Goal: Information Seeking & Learning: Check status

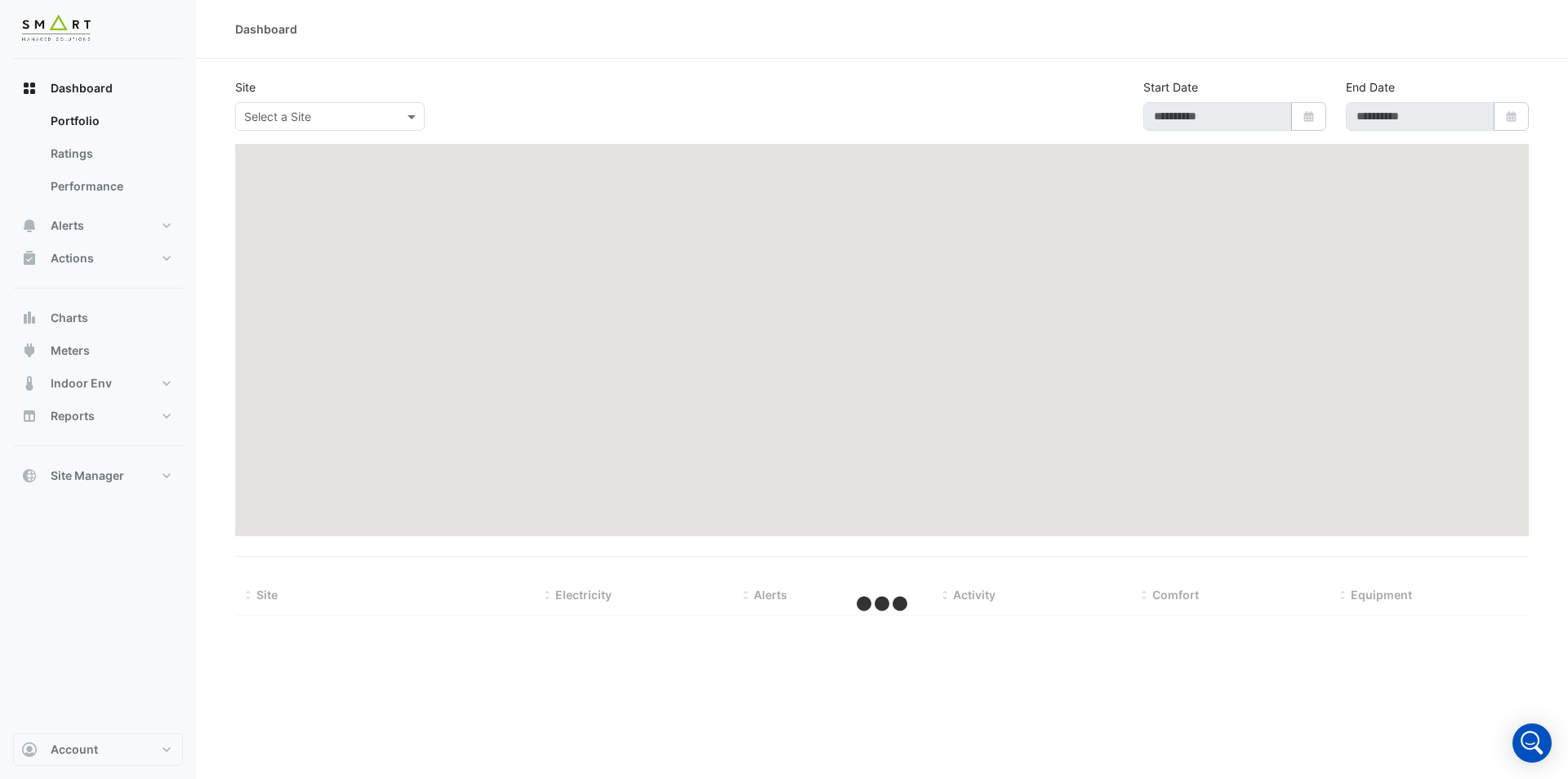
type input "**********"
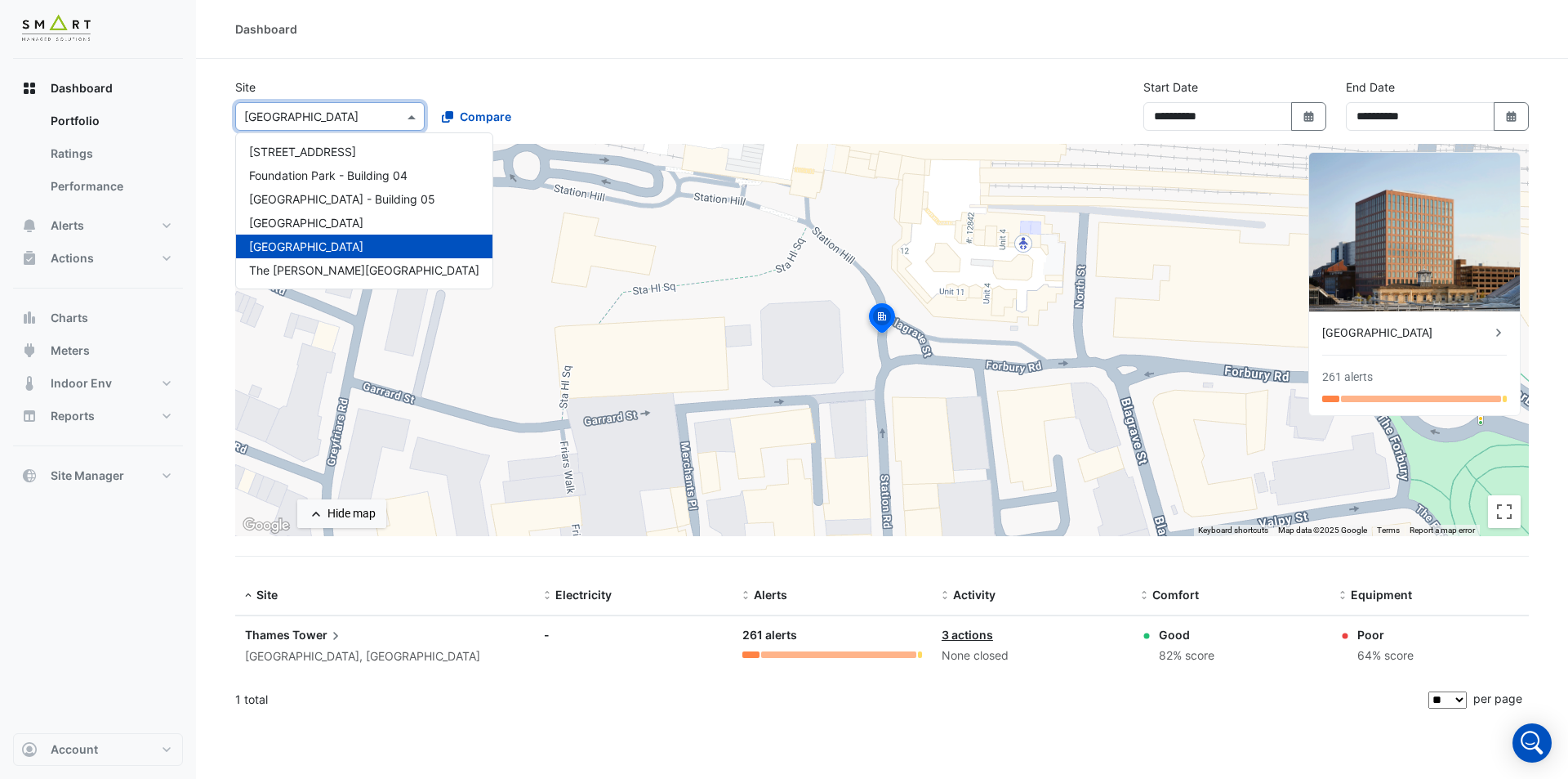
click at [338, 127] on div "× [GEOGRAPHIC_DATA]" at bounding box center [330, 117] width 190 height 29
click at [416, 174] on div "Foundation Park - Building 04" at bounding box center [364, 175] width 256 height 24
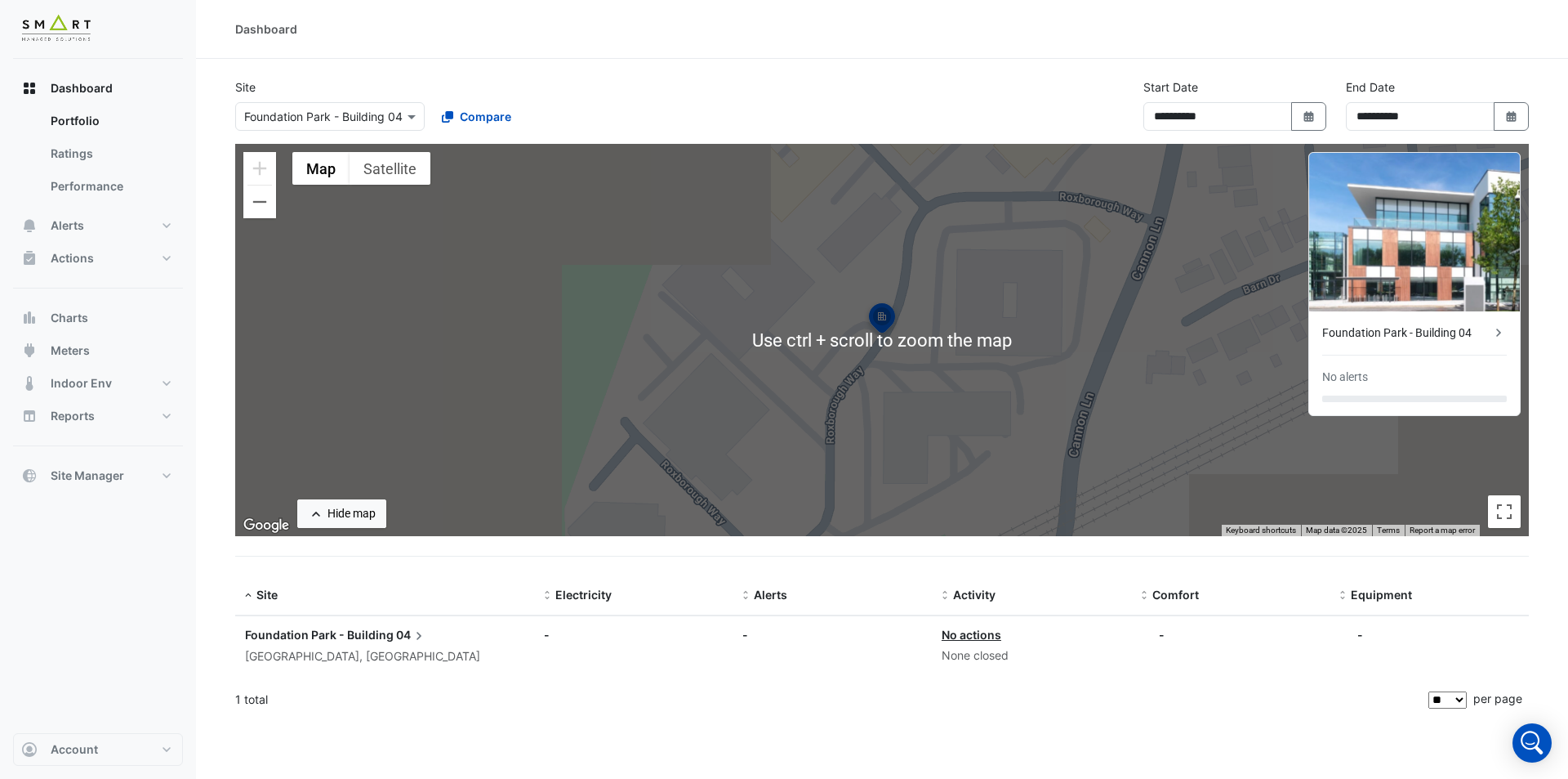
click at [902, 314] on div "To activate drag with keyboard, press Alt + Enter. Once in keyboard drag state,…" at bounding box center [882, 339] width 1293 height 392
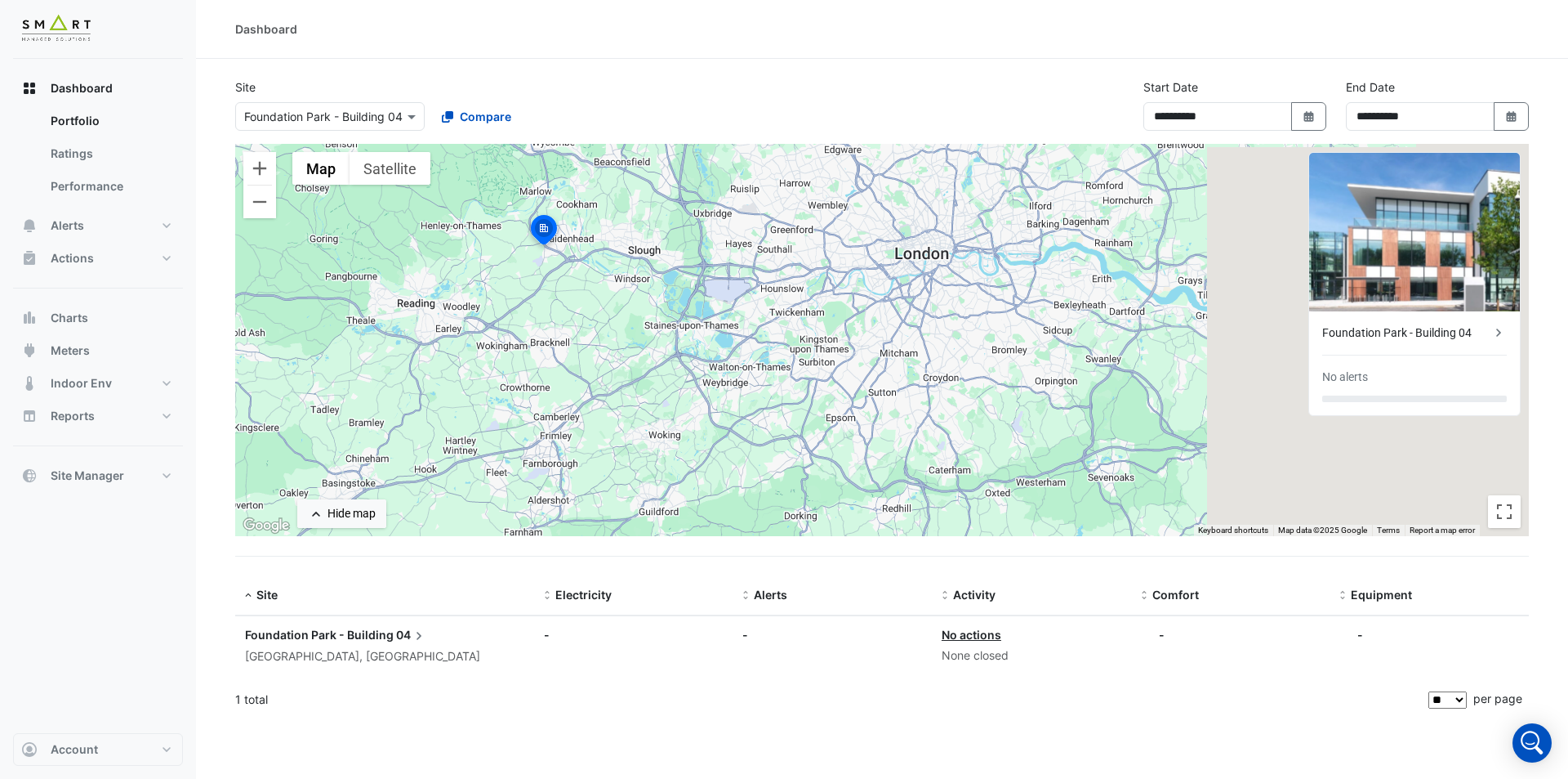
drag, startPoint x: 1056, startPoint y: 338, endPoint x: 664, endPoint y: 251, distance: 401.5
click at [664, 251] on div "To activate drag with keyboard, press Alt + Enter. Once in keyboard drag state,…" at bounding box center [882, 339] width 1293 height 392
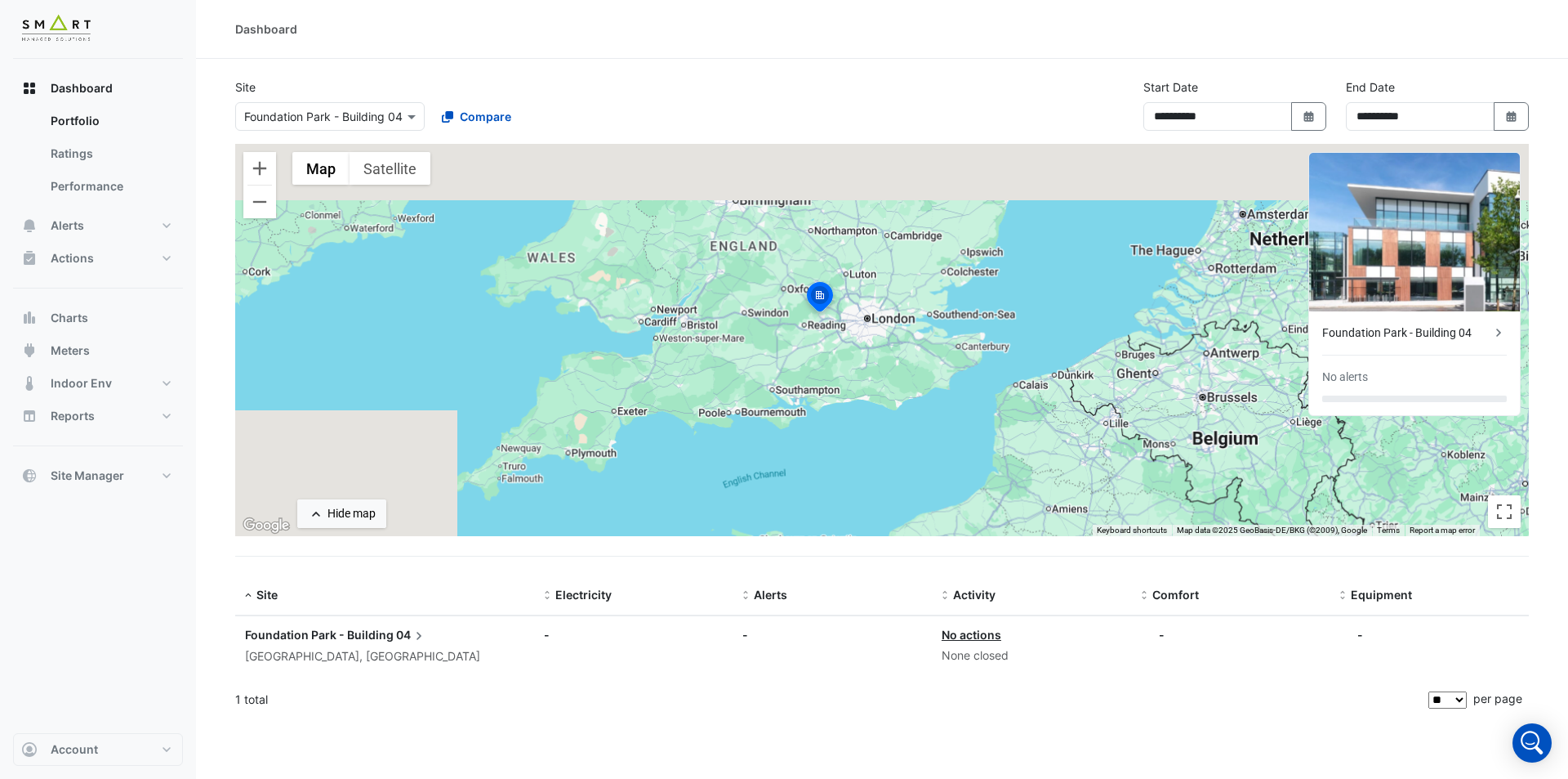
drag, startPoint x: 869, startPoint y: 228, endPoint x: 868, endPoint y: 334, distance: 106.0
click at [868, 334] on div "To activate drag with keyboard, press Alt + Enter. Once in keyboard drag state,…" at bounding box center [882, 339] width 1293 height 392
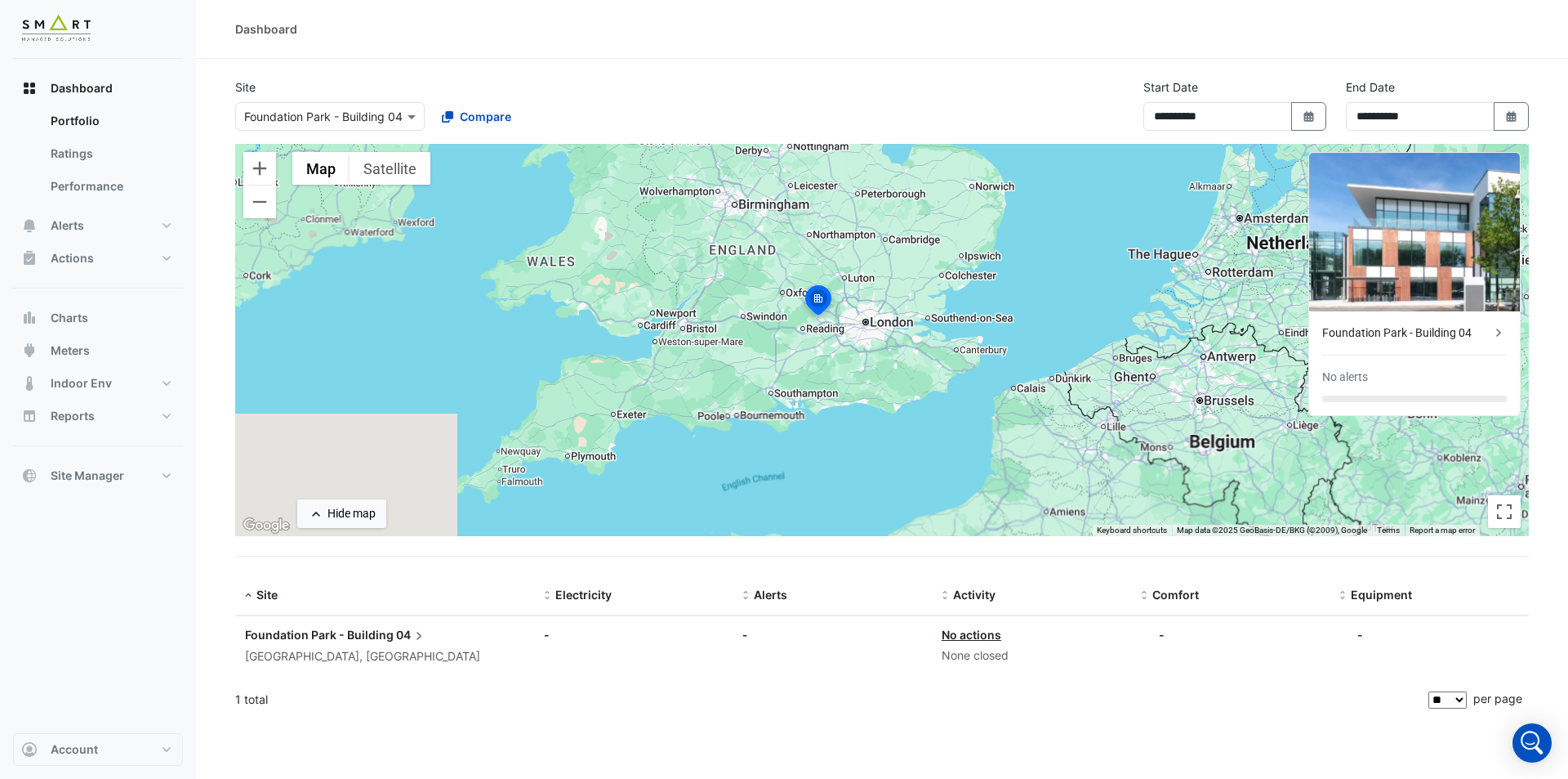
click at [411, 104] on div "× [GEOGRAPHIC_DATA] - Building 04" at bounding box center [330, 117] width 190 height 29
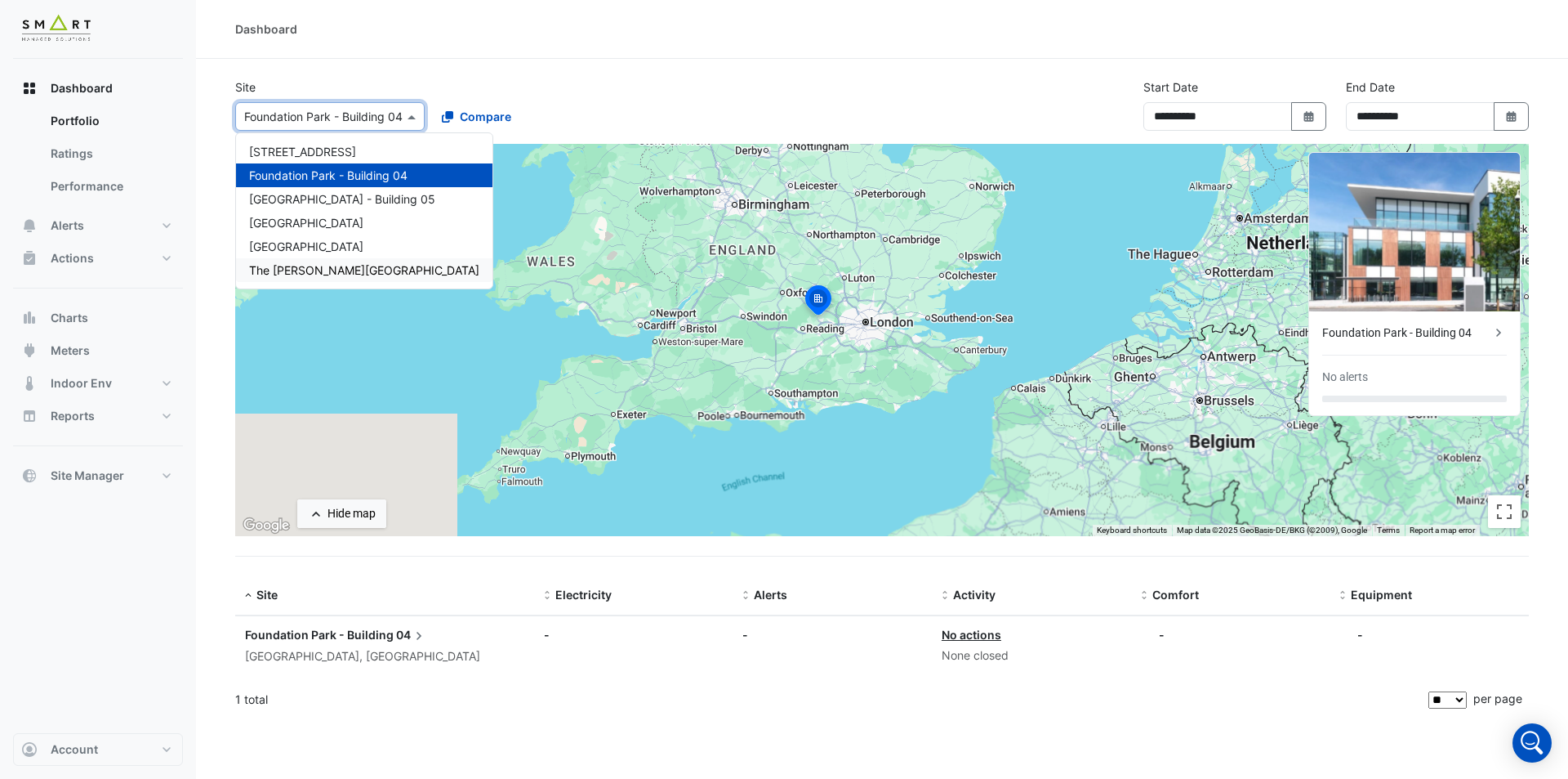
click at [374, 268] on div "The [PERSON_NAME][GEOGRAPHIC_DATA]" at bounding box center [364, 270] width 256 height 24
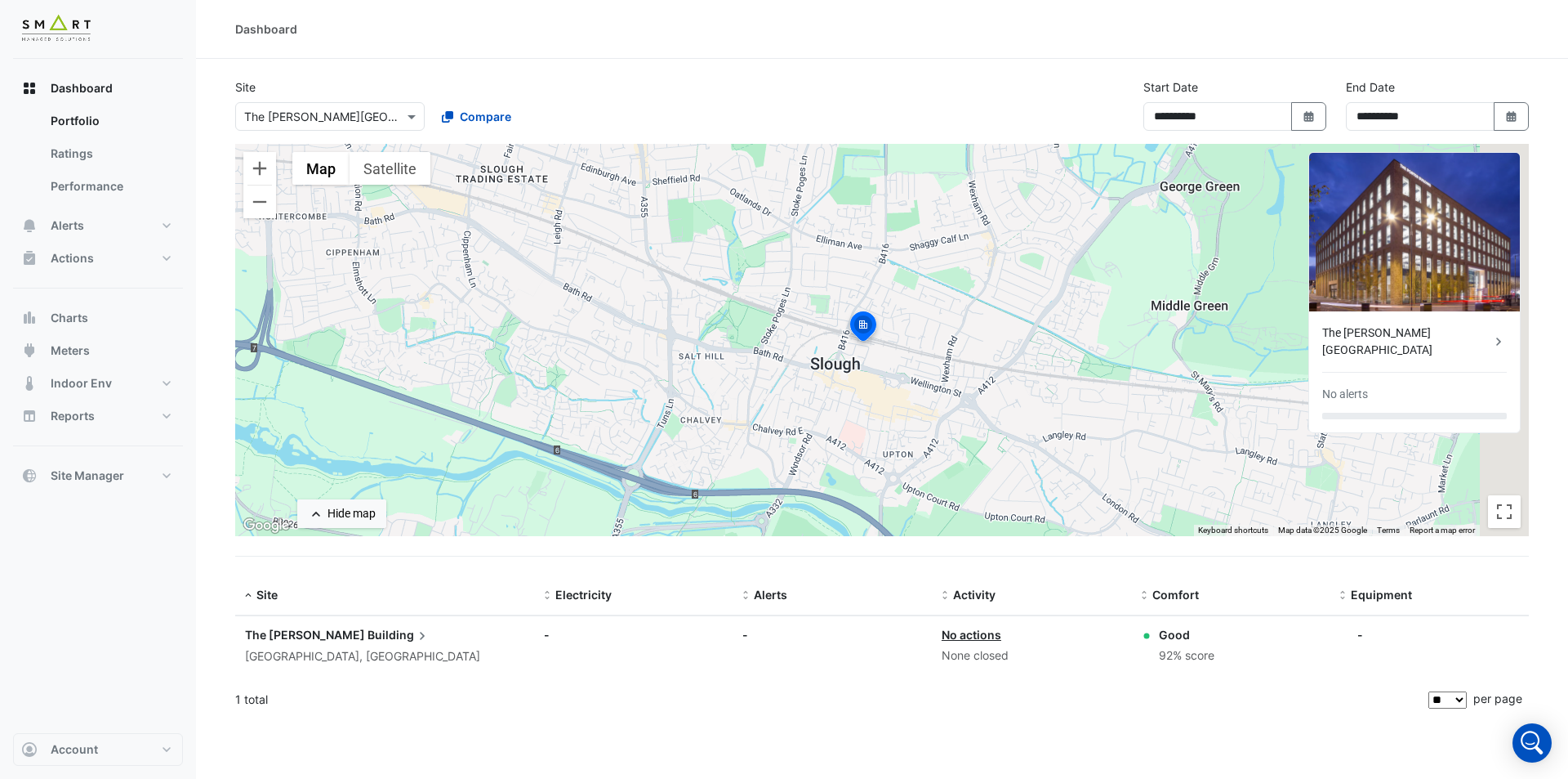
drag, startPoint x: 937, startPoint y: 330, endPoint x: 863, endPoint y: 330, distance: 74.0
click at [864, 332] on div "To activate drag with keyboard, press Alt + Enter. Once in keyboard drag state,…" at bounding box center [882, 339] width 1293 height 392
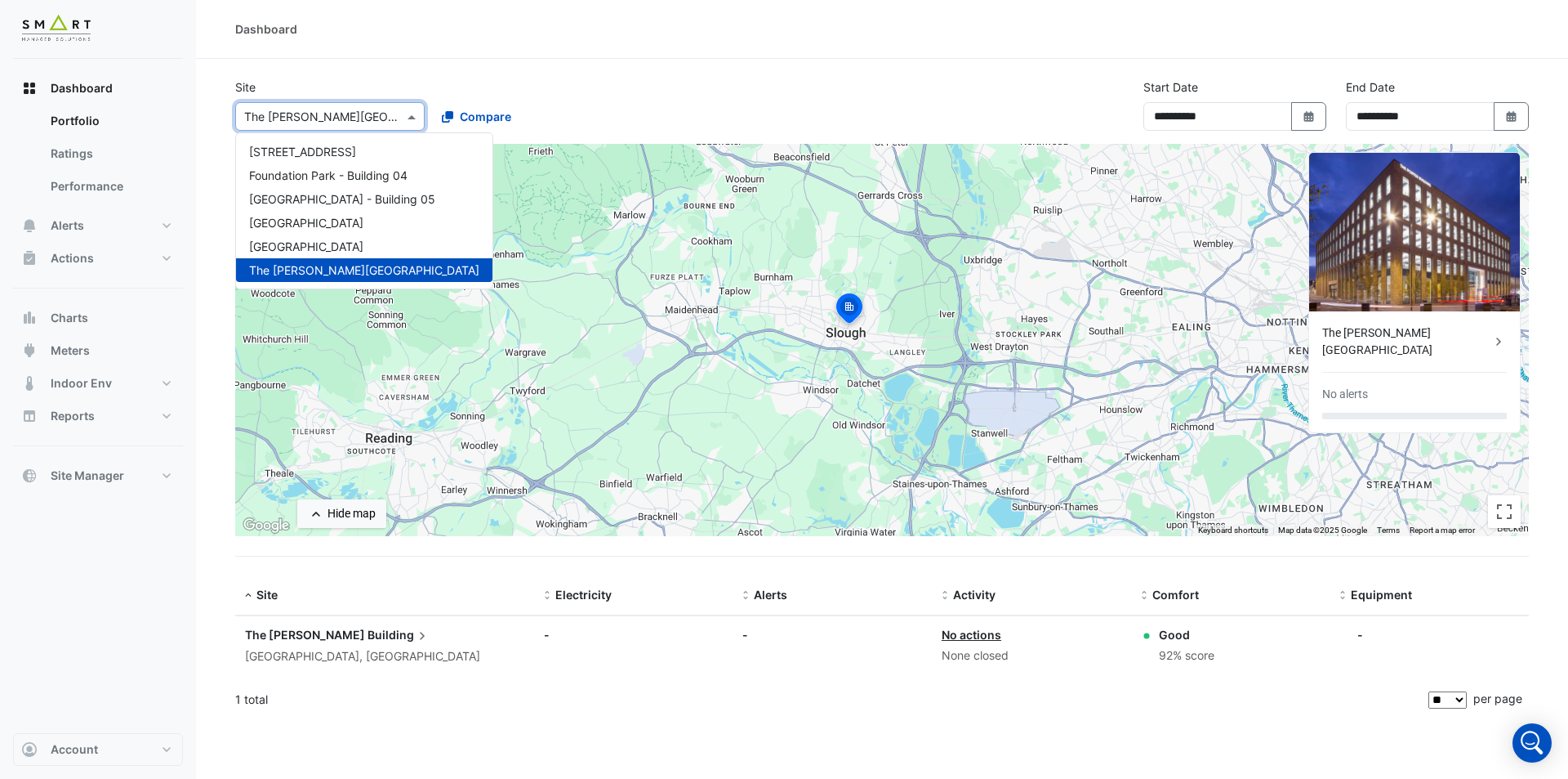
click at [406, 123] on span at bounding box center [413, 117] width 20 height 17
click at [154, 223] on button "Alerts" at bounding box center [98, 226] width 170 height 33
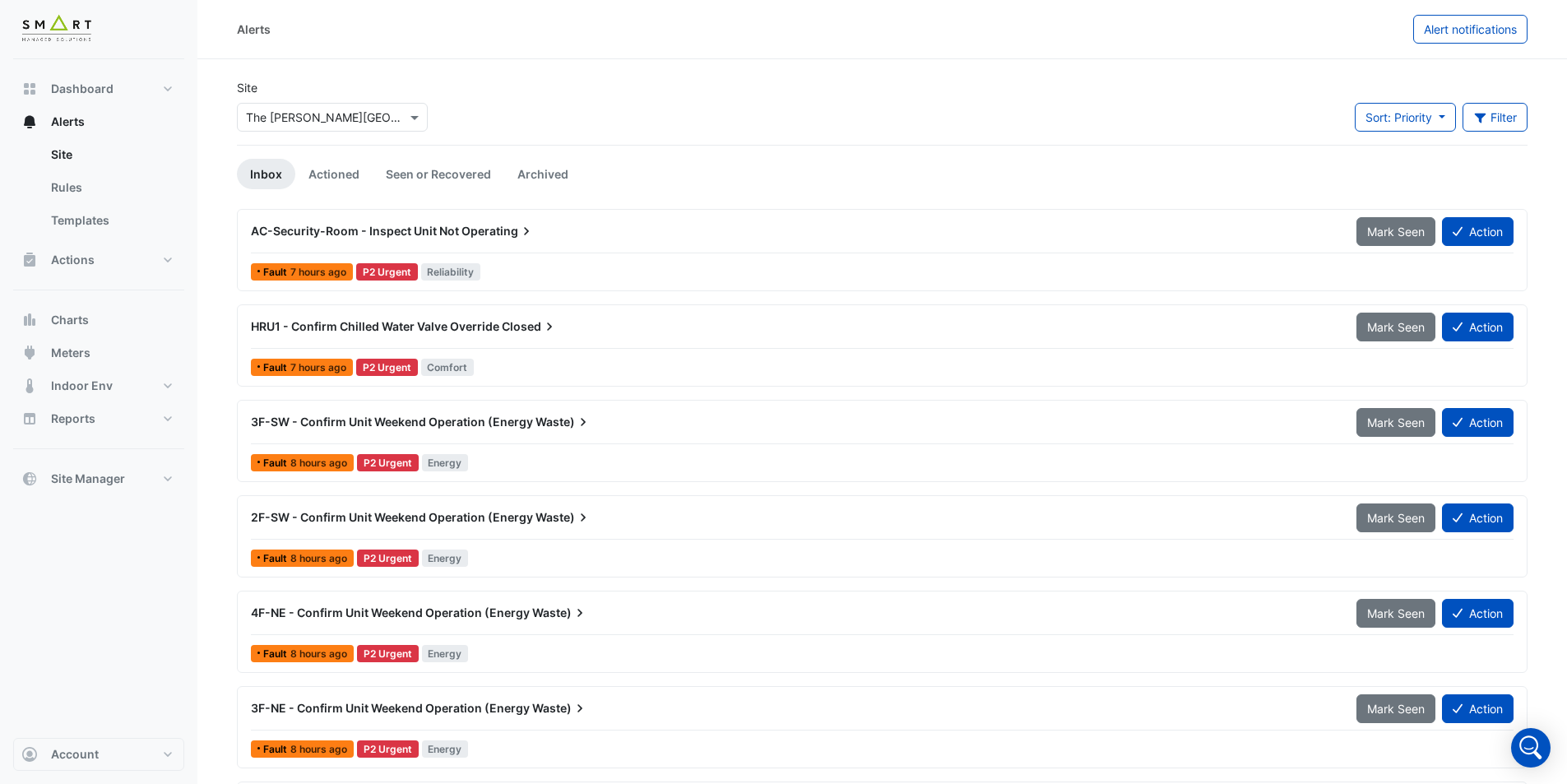
click at [413, 212] on div "AC-Security-Room - Inspect Unit Not Operating Mark Seen Action Fault 7 hours ag…" at bounding box center [882, 249] width 1290 height 82
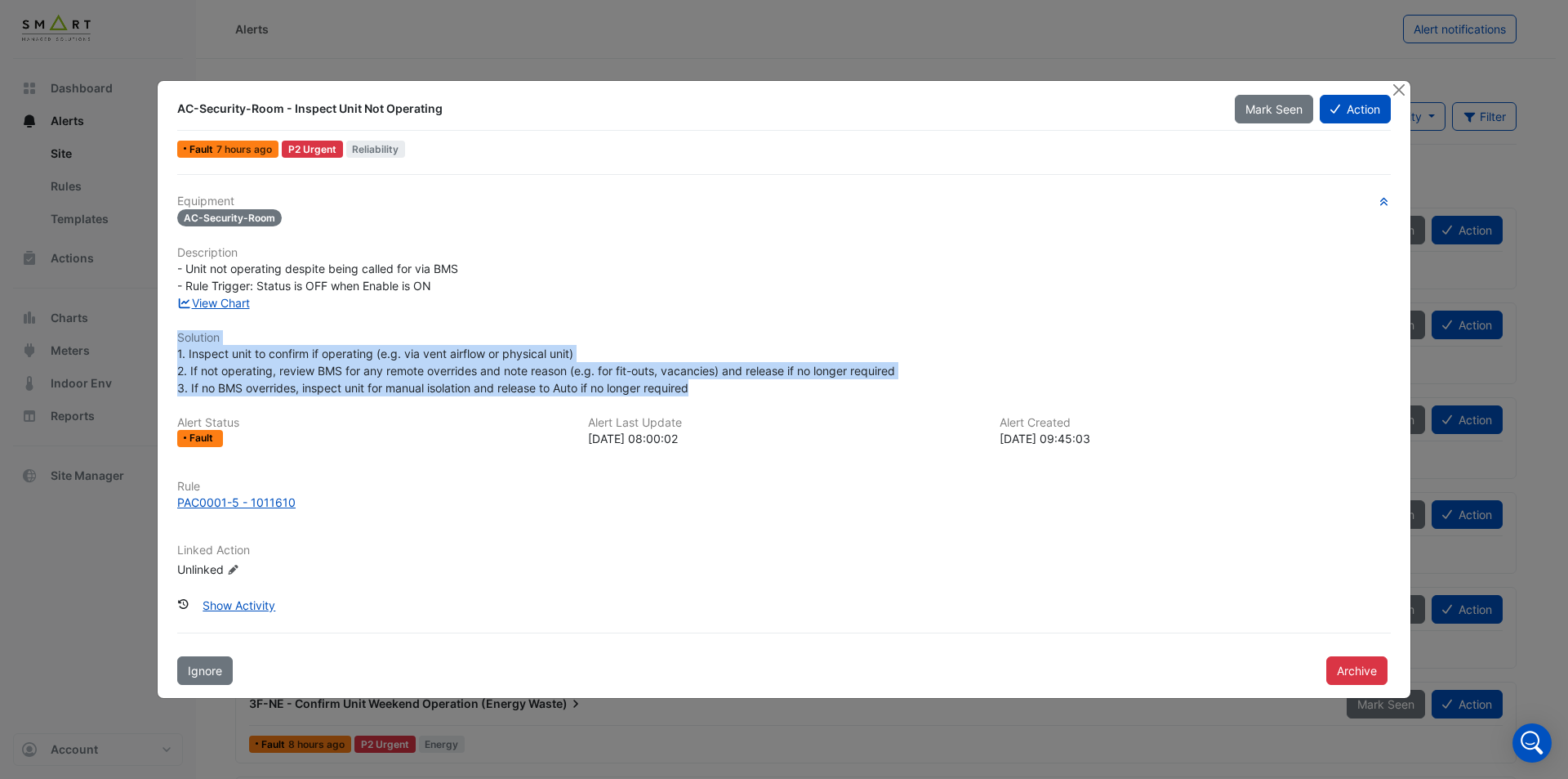
drag, startPoint x: 688, startPoint y: 391, endPoint x: 149, endPoint y: 333, distance: 542.1
click at [150, 333] on ngb-modal-window "AC-Security-Room - Inspect Unit Not Operating Mark Seen Action Fault 7 hours ag…" at bounding box center [784, 390] width 1568 height 779
click at [202, 339] on h6 "Solution" at bounding box center [784, 337] width 1213 height 13
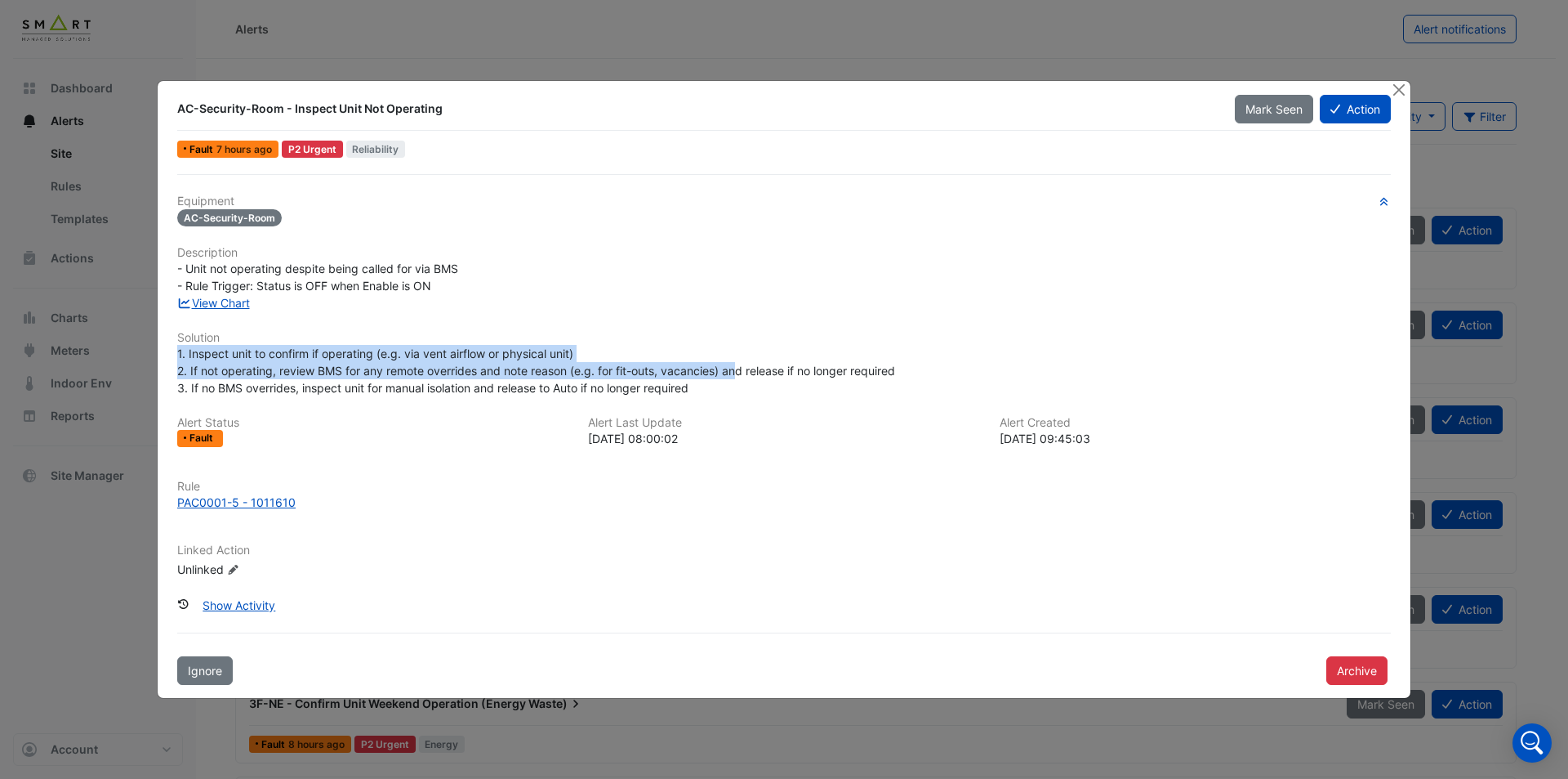
drag, startPoint x: 702, startPoint y: 381, endPoint x: 225, endPoint y: 323, distance: 480.5
click at [225, 323] on div "Equipment AC-Security-Room Description - Unit not operating despite being calle…" at bounding box center [784, 392] width 1213 height 396
drag, startPoint x: 277, startPoint y: 326, endPoint x: 256, endPoint y: 315, distance: 23.7
click at [277, 327] on div "Equipment AC-Security-Room Description - Unit not operating despite being calle…" at bounding box center [784, 392] width 1213 height 396
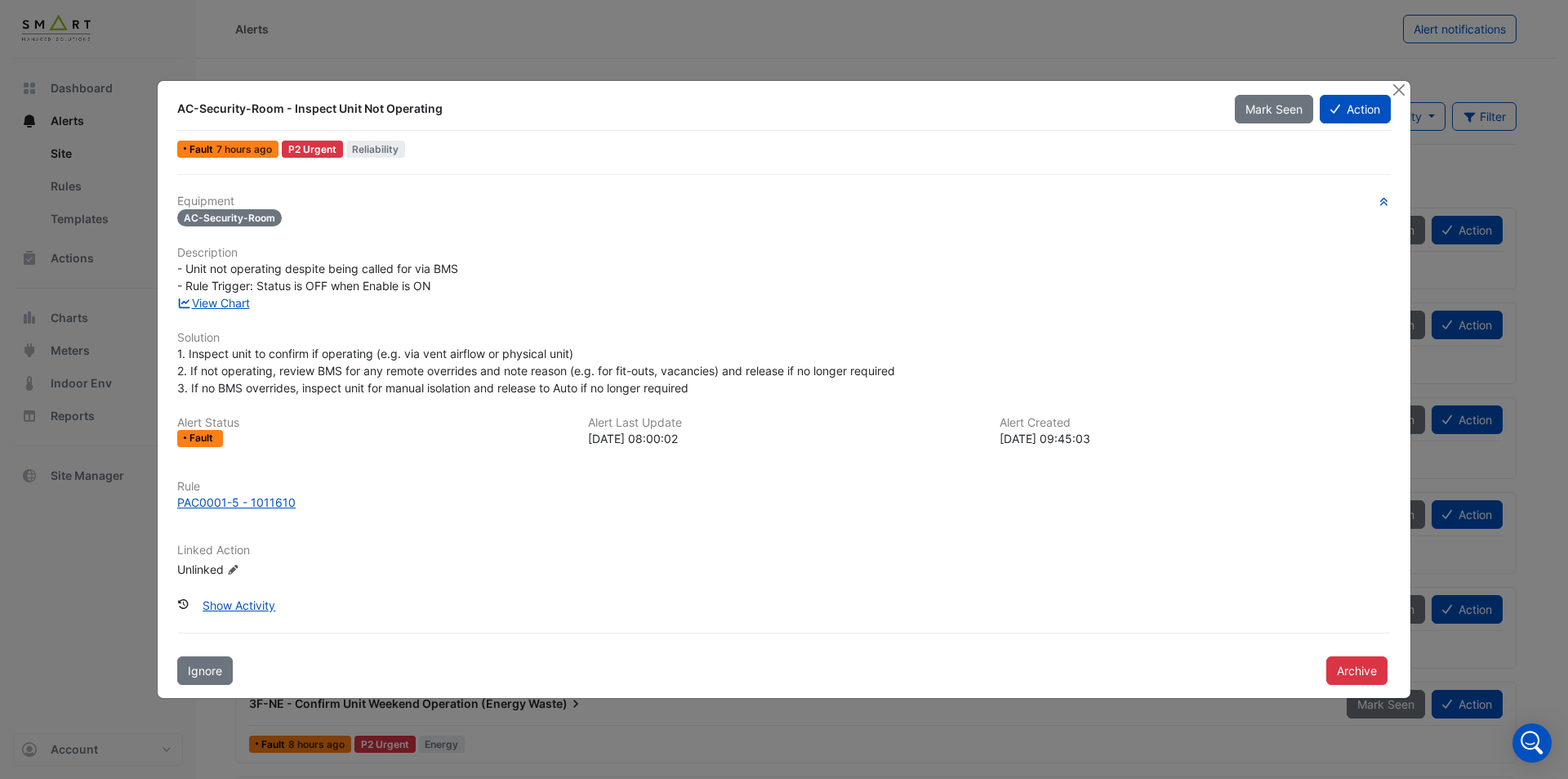
click at [293, 259] on div "- Unit not operating despite being called for via BMS - Rule Trigger: Status is…" at bounding box center [784, 277] width 1213 height 35
drag, startPoint x: 440, startPoint y: 284, endPoint x: 160, endPoint y: 269, distance: 280.4
click at [160, 269] on div "AC-Security-Room - Inspect Unit Not Operating Mark Seen Action Fault 7 hours ag…" at bounding box center [784, 390] width 1253 height 617
click at [251, 273] on span "- Unit not operating despite being called for via BMS - Rule Trigger: Status is…" at bounding box center [317, 277] width 280 height 31
drag, startPoint x: 273, startPoint y: 148, endPoint x: 209, endPoint y: 152, distance: 64.1
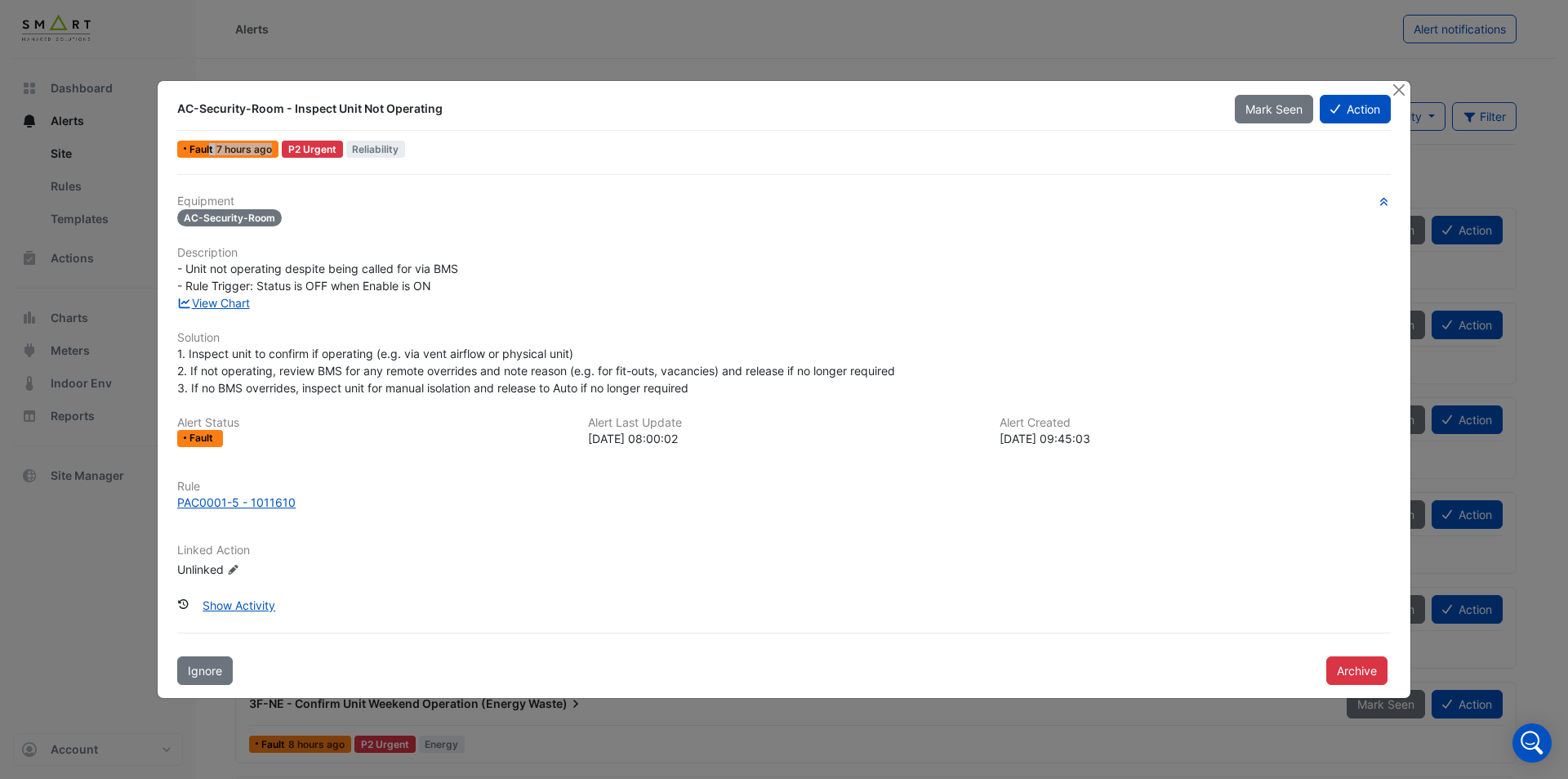
click at [209, 152] on div "Fault 7 hours ago" at bounding box center [227, 149] width 101 height 17
click at [209, 152] on span "Fault" at bounding box center [203, 149] width 27 height 10
click at [223, 301] on link "View Chart" at bounding box center [213, 303] width 72 height 13
click at [1402, 89] on button "Close" at bounding box center [1398, 90] width 17 height 17
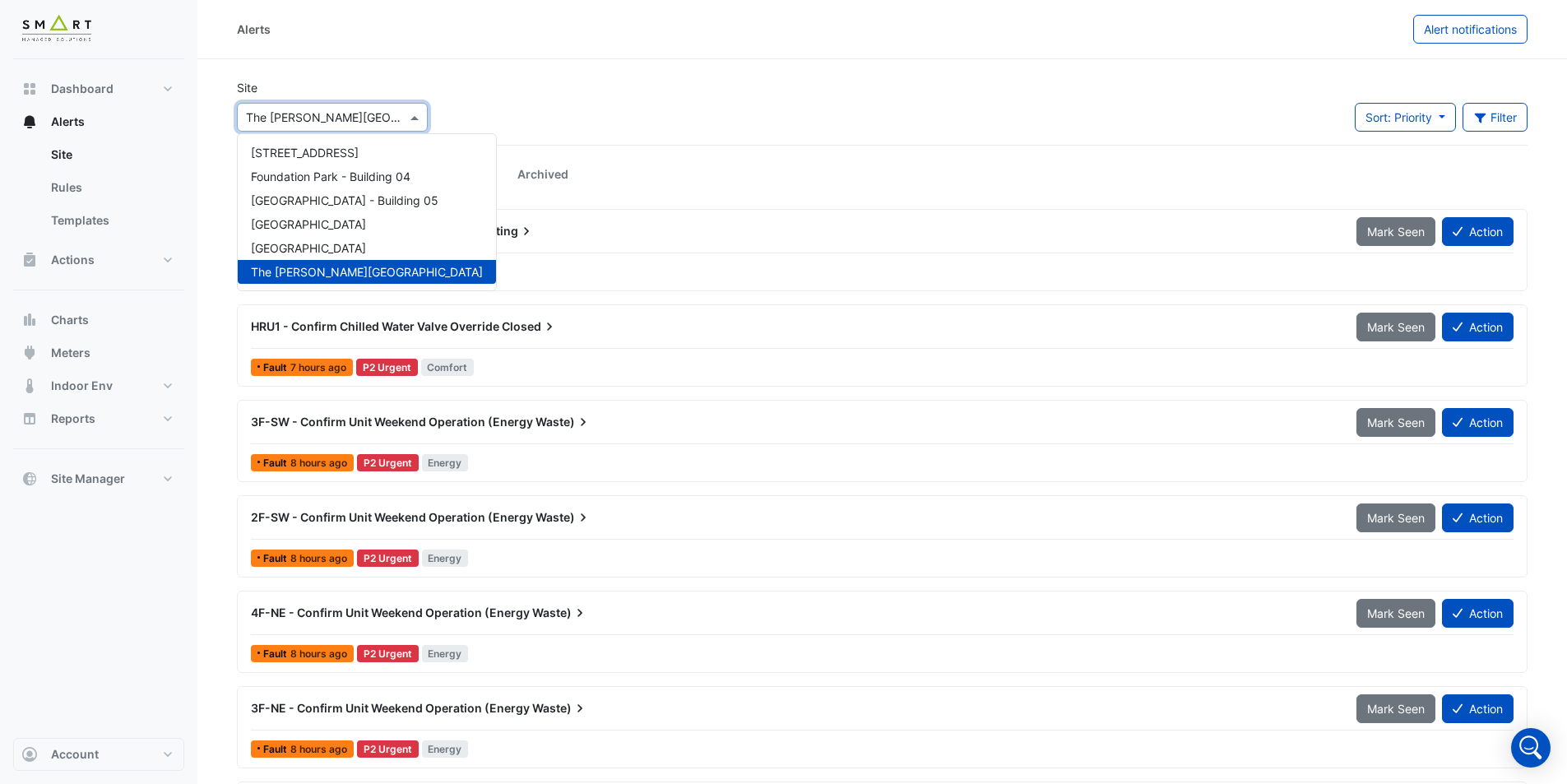
click at [416, 111] on span at bounding box center [417, 117] width 20 height 17
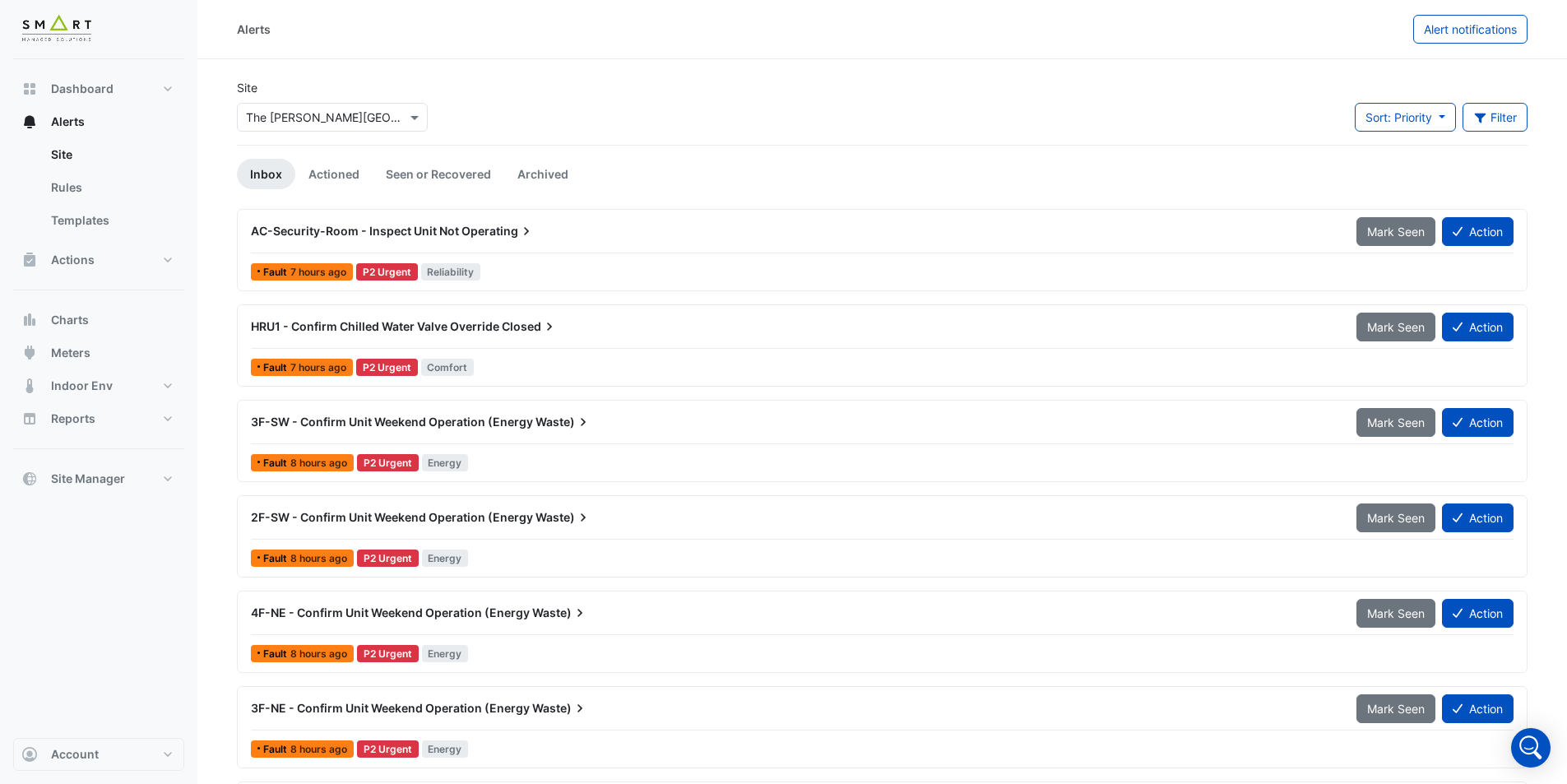
click at [424, 97] on div "× The [PERSON_NAME][GEOGRAPHIC_DATA]" at bounding box center [332, 114] width 197 height 35
click at [417, 112] on span at bounding box center [417, 117] width 20 height 17
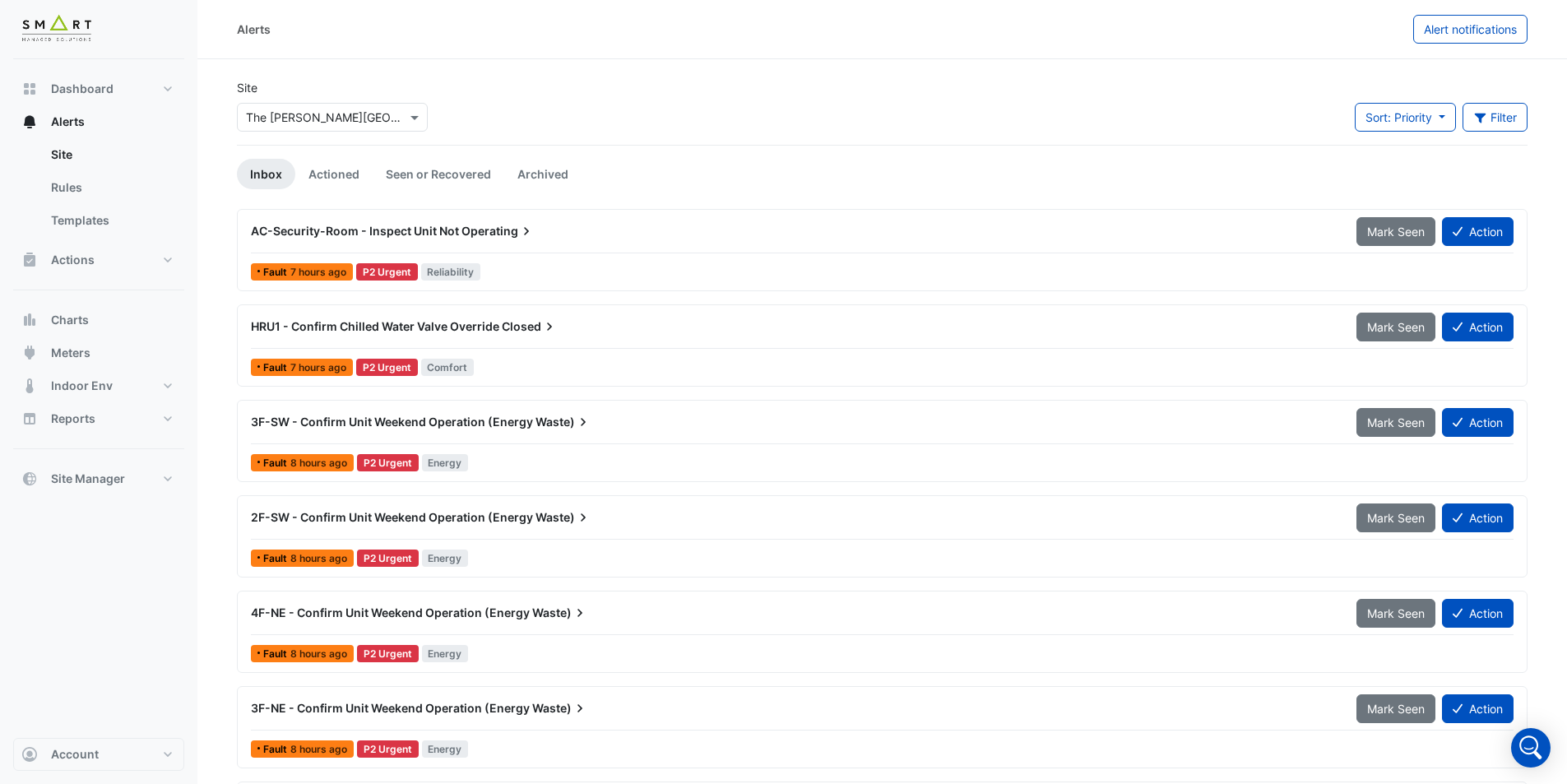
click at [341, 127] on div "× The [PERSON_NAME][GEOGRAPHIC_DATA]" at bounding box center [332, 117] width 191 height 29
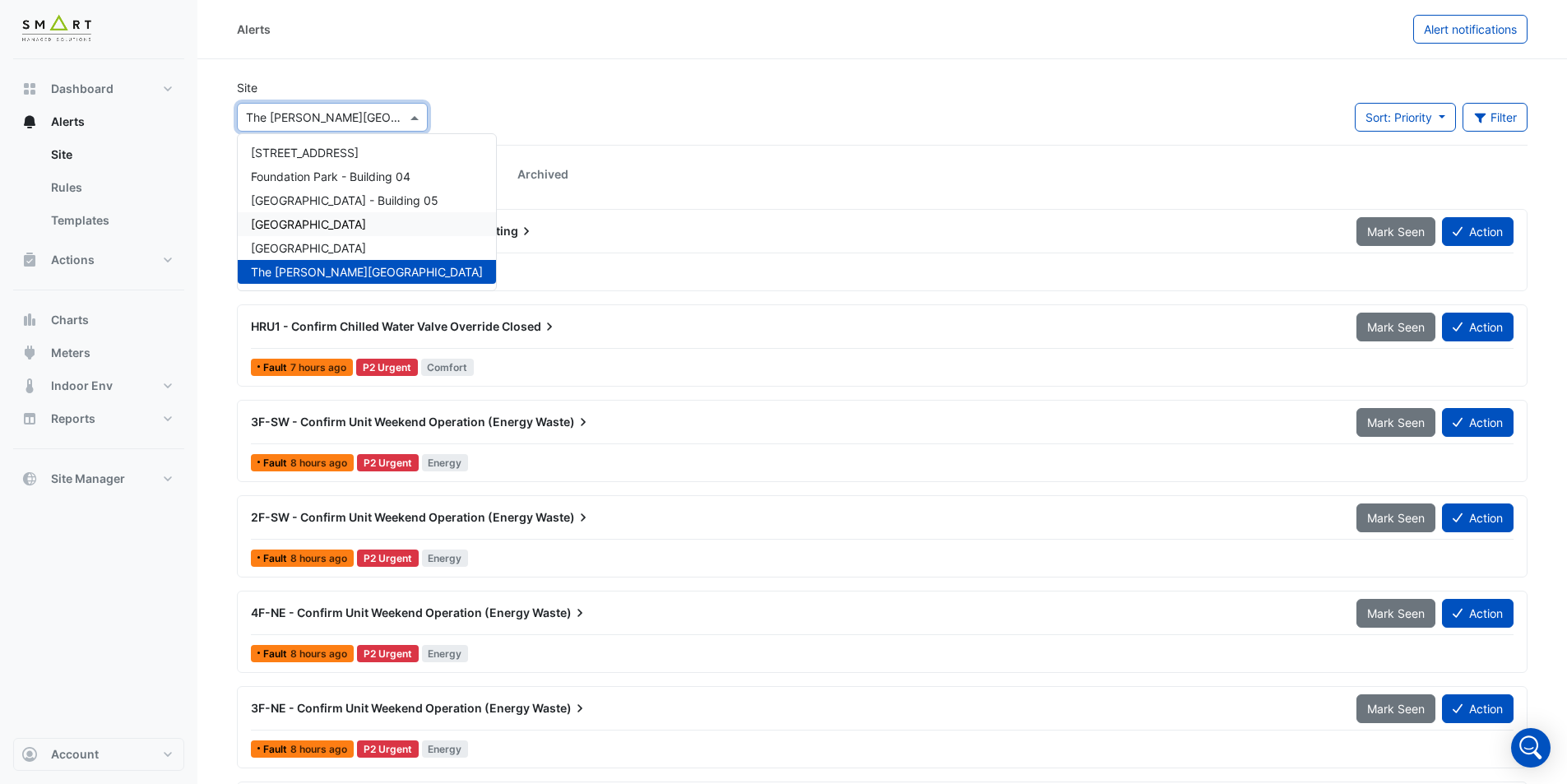
click at [335, 220] on span "[GEOGRAPHIC_DATA]" at bounding box center [308, 224] width 116 height 14
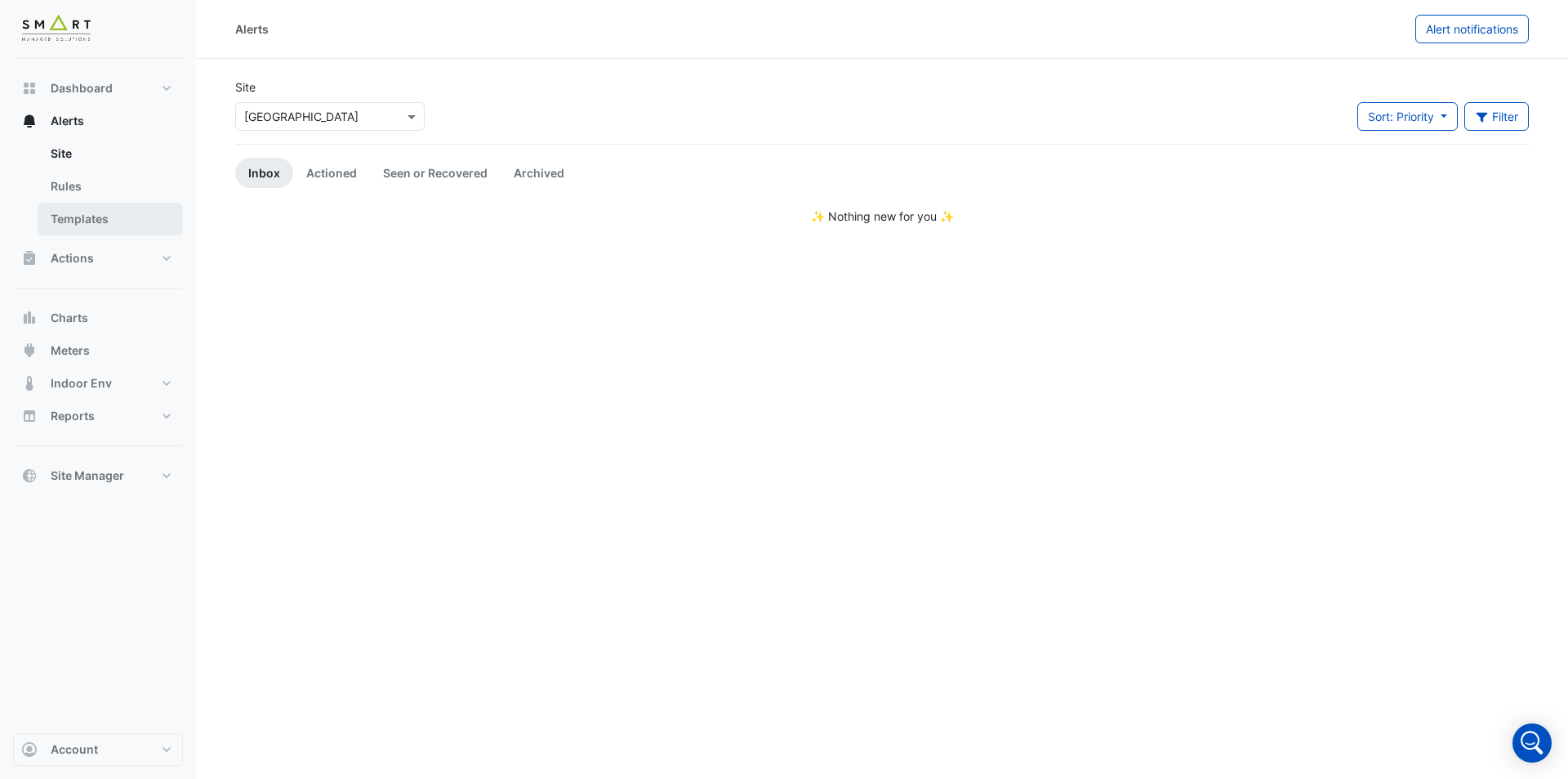
click at [103, 227] on link "Templates" at bounding box center [110, 219] width 146 height 33
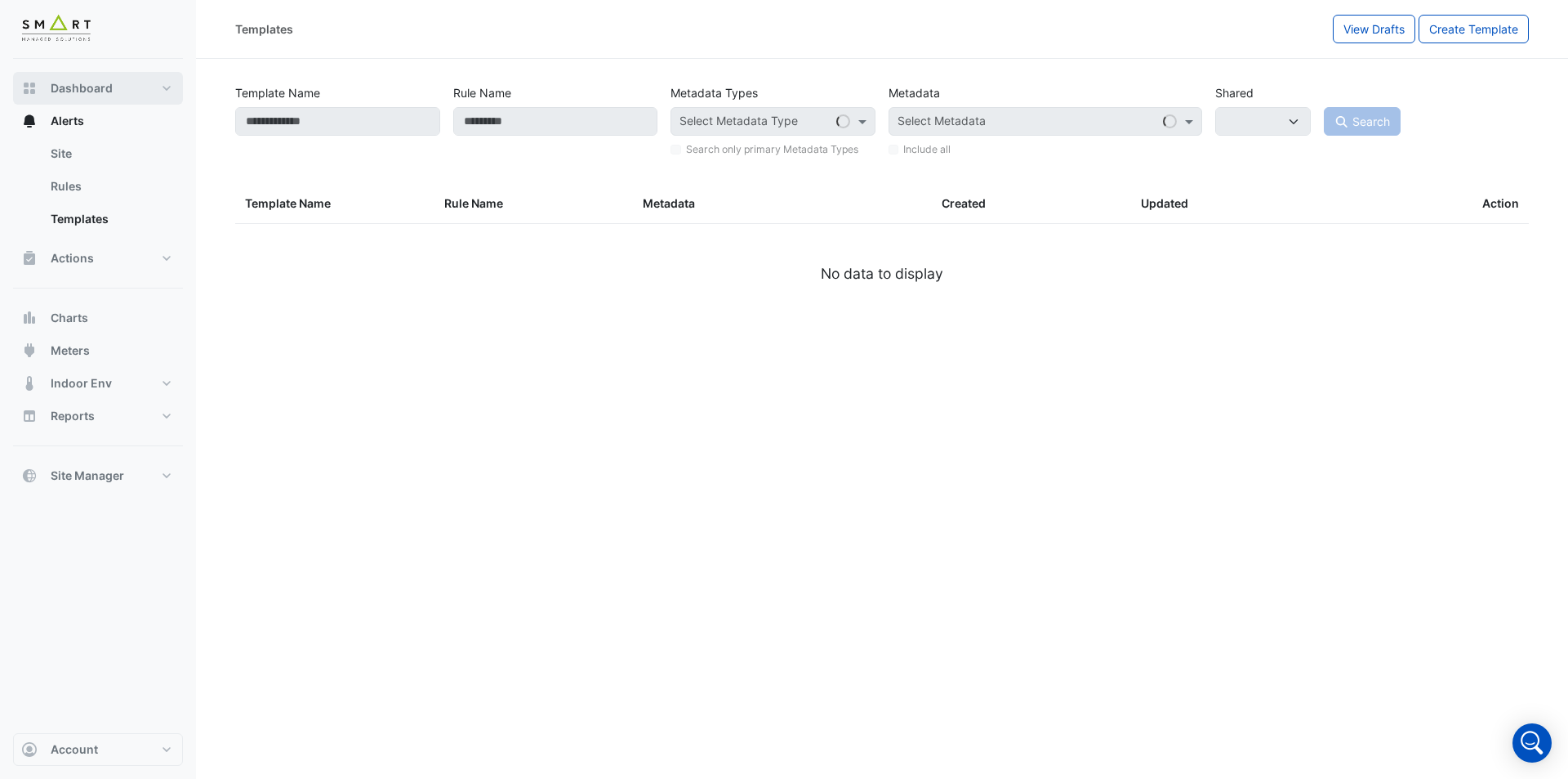
select select
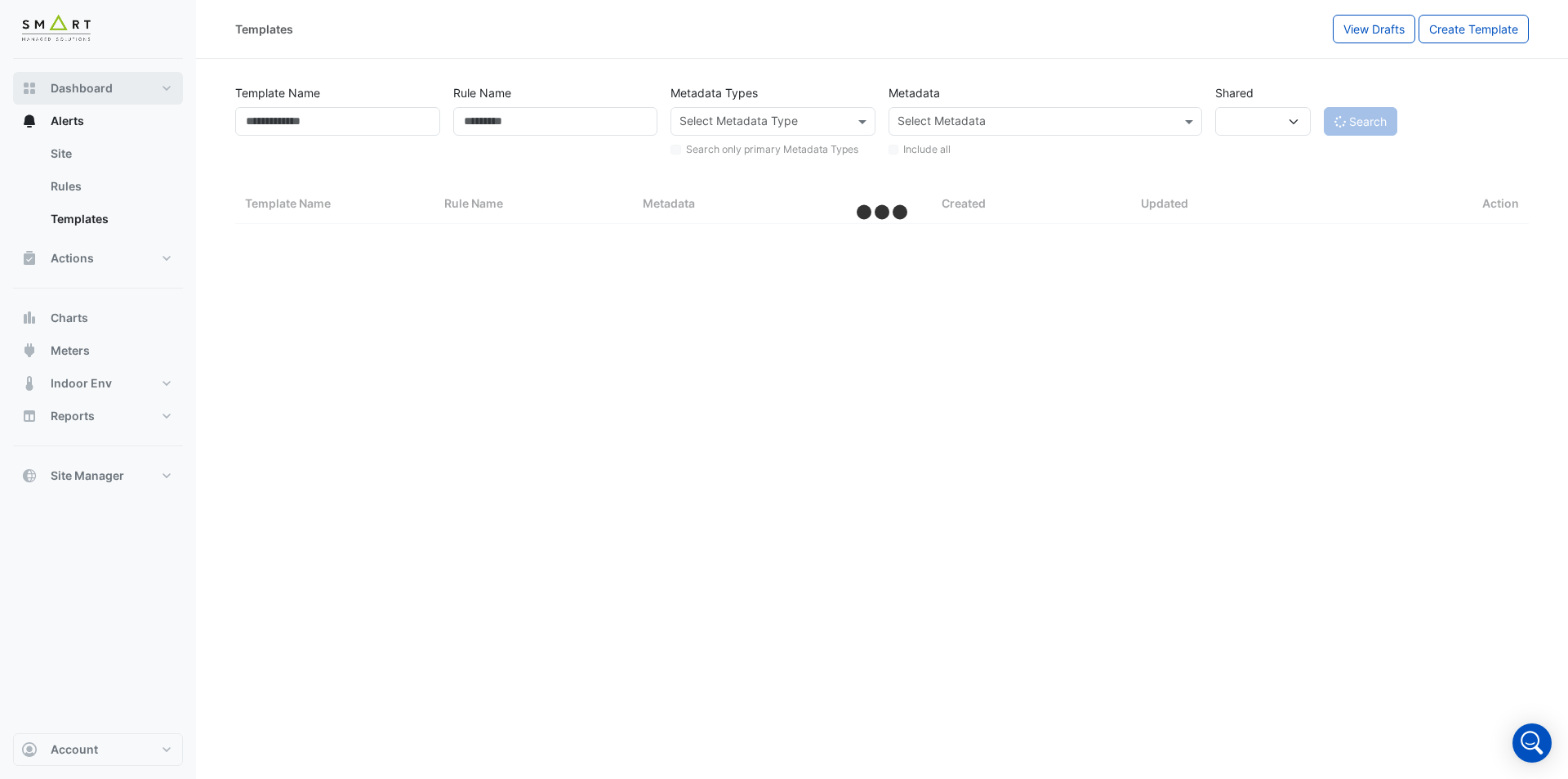
click at [158, 94] on button "Dashboard" at bounding box center [98, 89] width 170 height 33
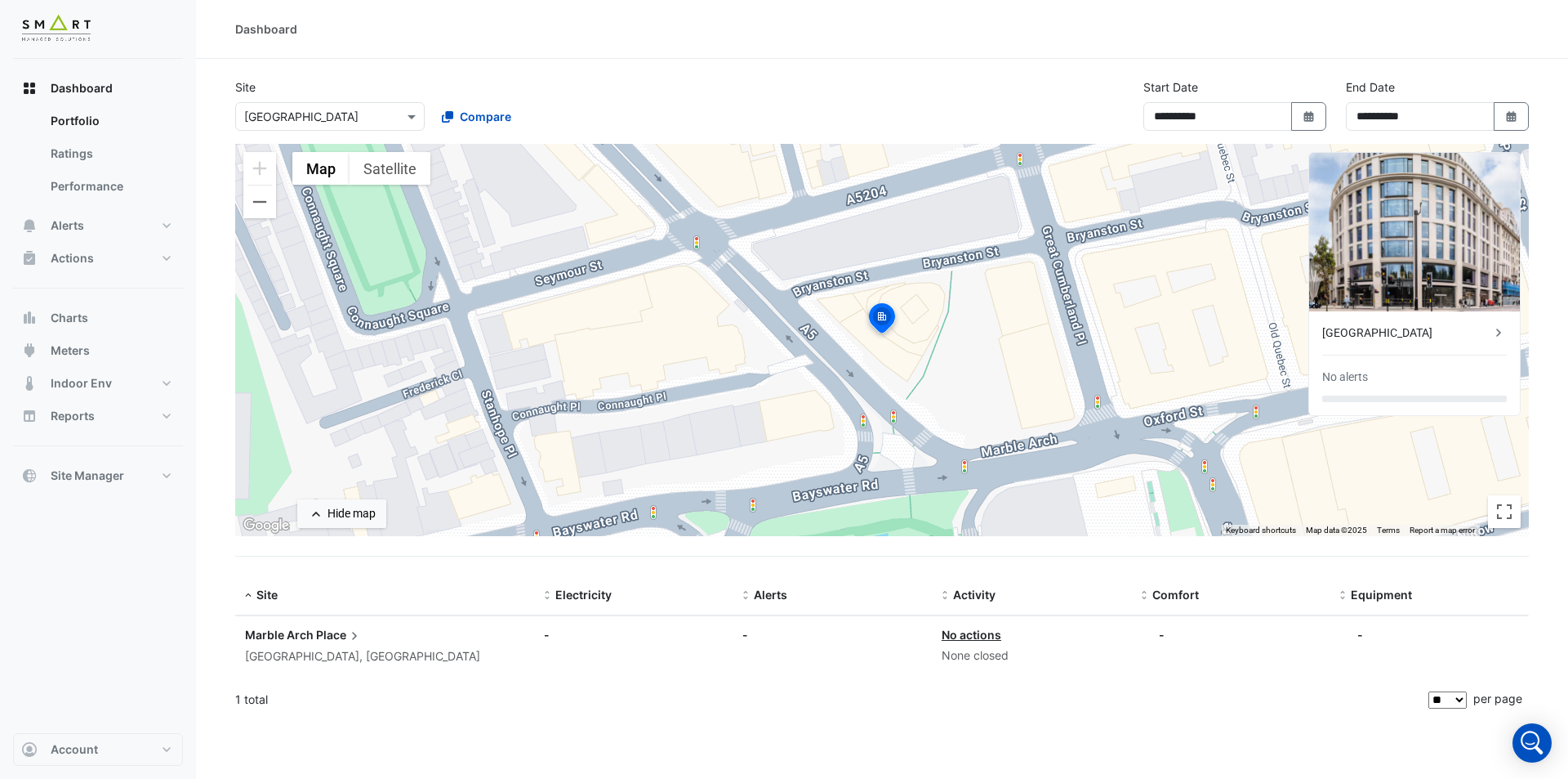
click at [423, 130] on ng-select "× [GEOGRAPHIC_DATA]" at bounding box center [330, 117] width 190 height 29
click at [409, 122] on span at bounding box center [413, 117] width 20 height 17
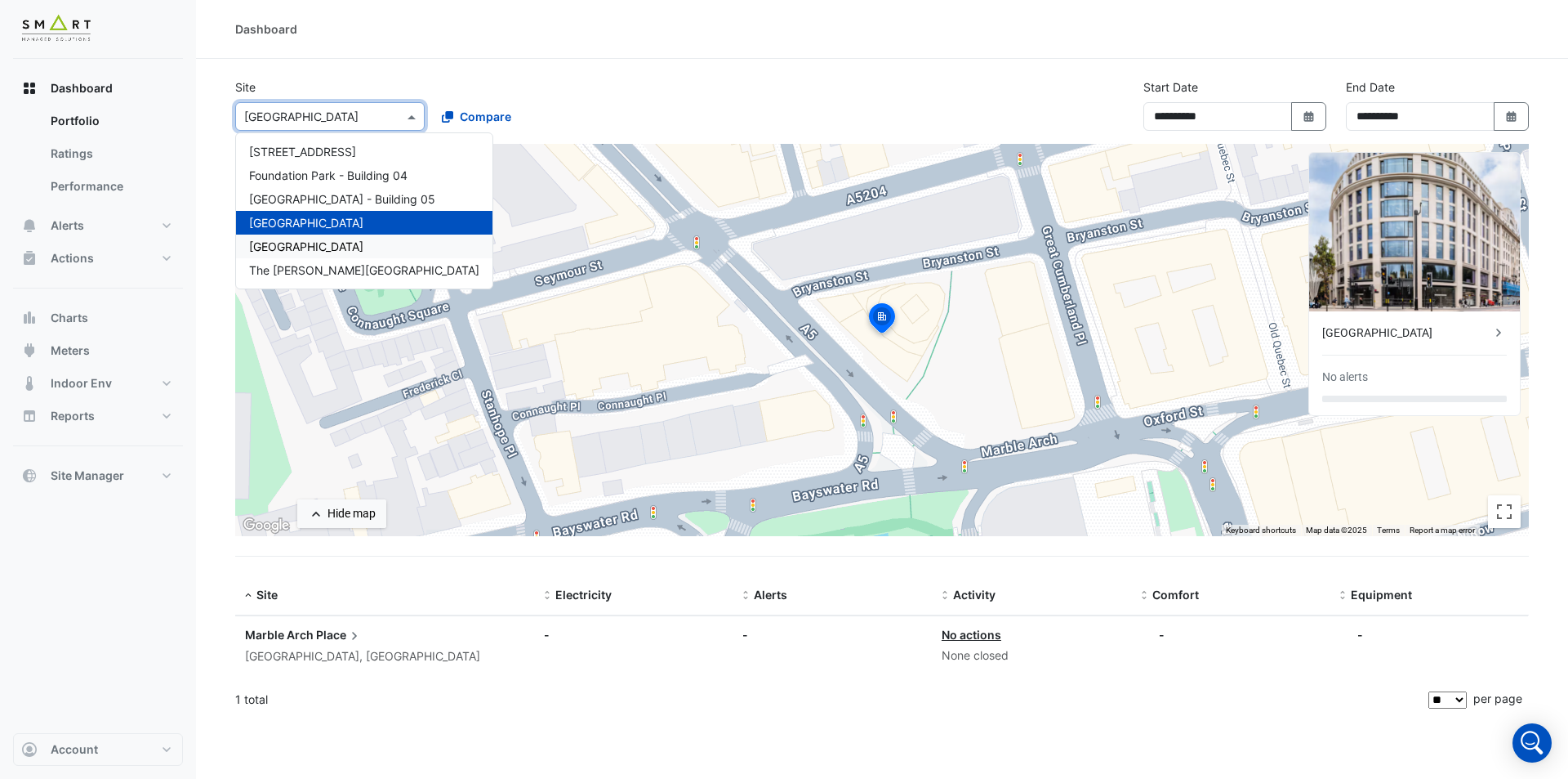
click at [287, 247] on span "[GEOGRAPHIC_DATA]" at bounding box center [306, 246] width 115 height 13
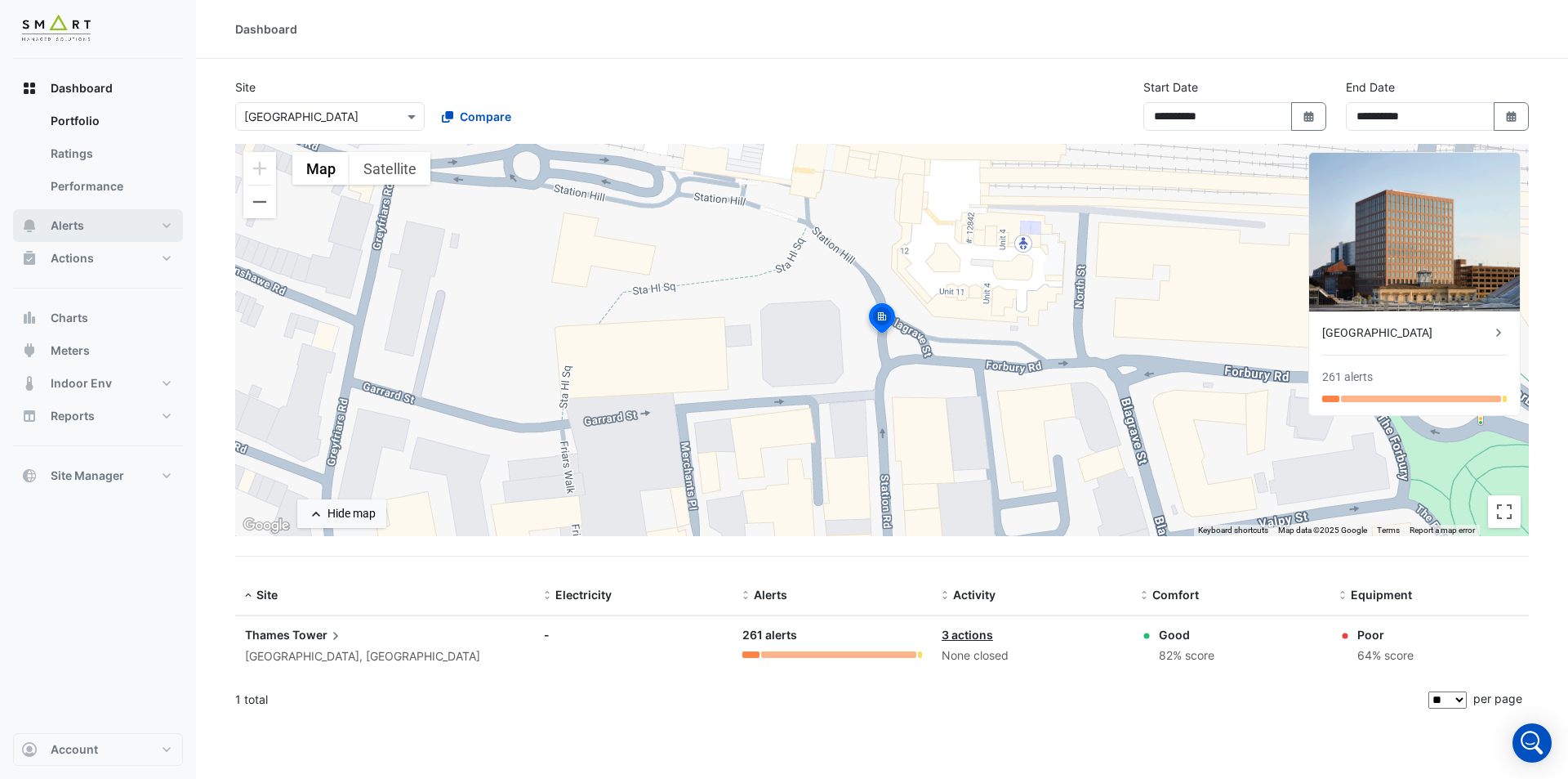
click at [125, 223] on button "Alerts" at bounding box center [98, 226] width 170 height 33
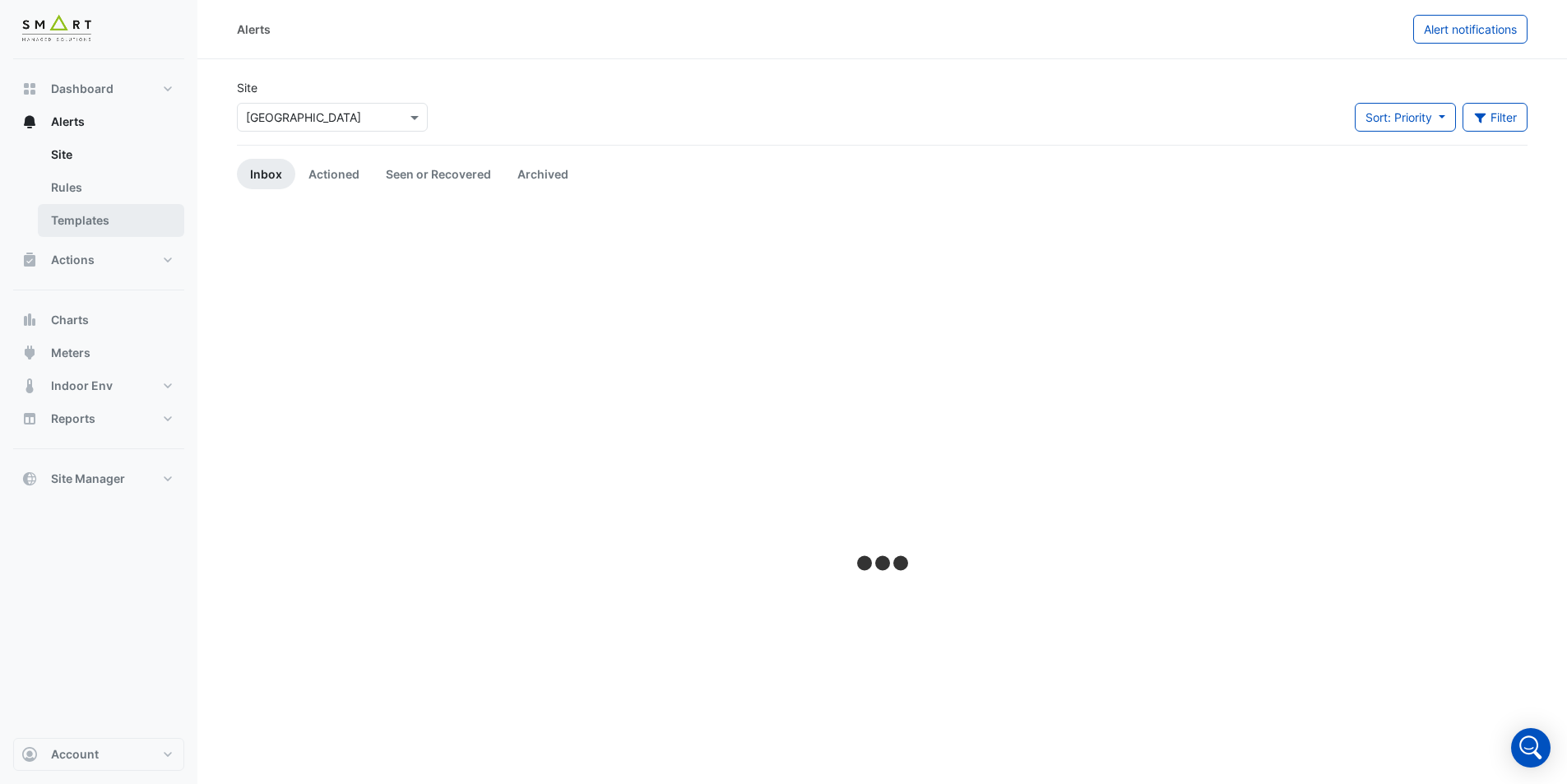
click at [126, 216] on link "Templates" at bounding box center [111, 220] width 147 height 33
select select
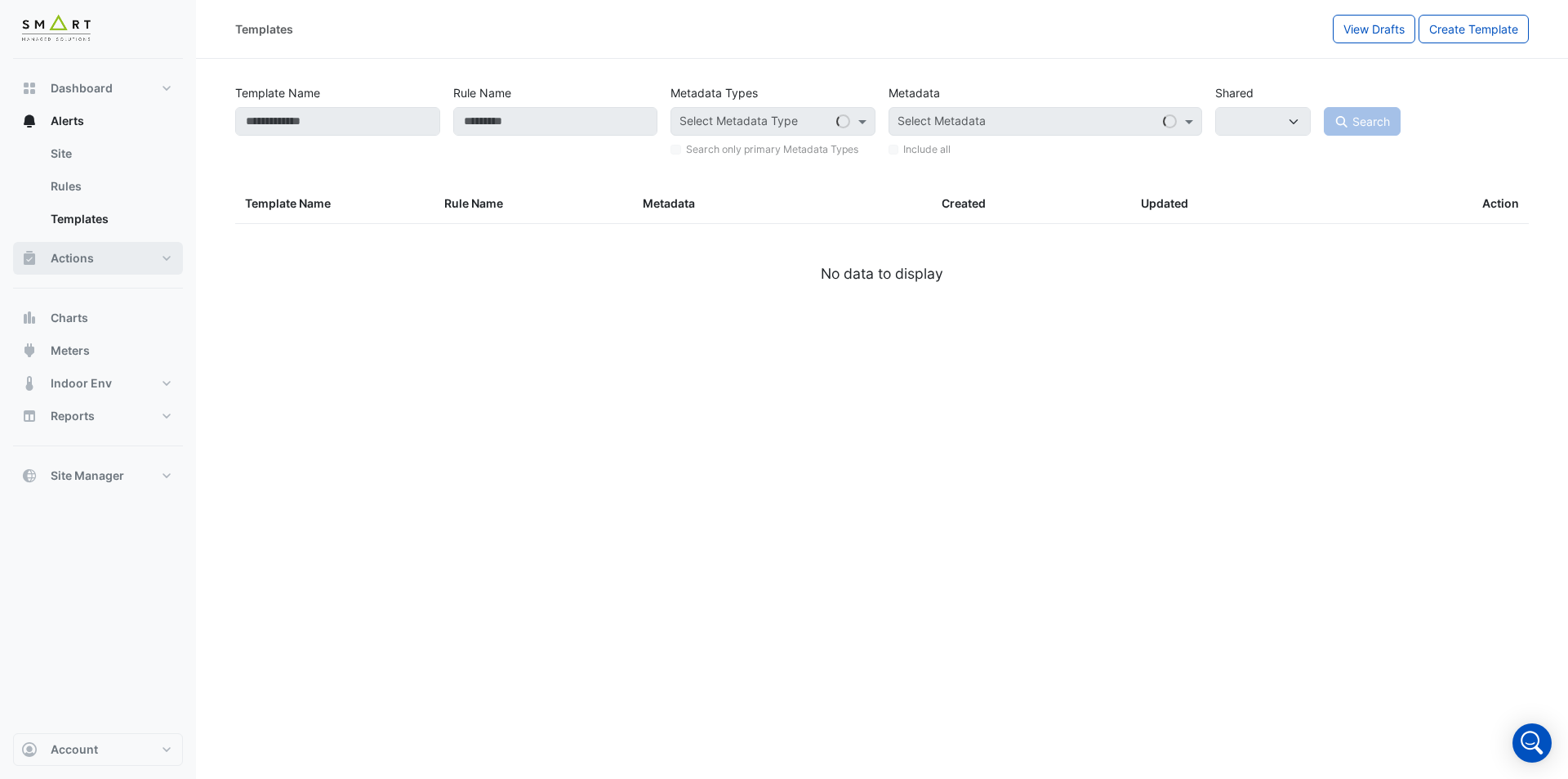
click at [166, 262] on button "Actions" at bounding box center [98, 258] width 170 height 33
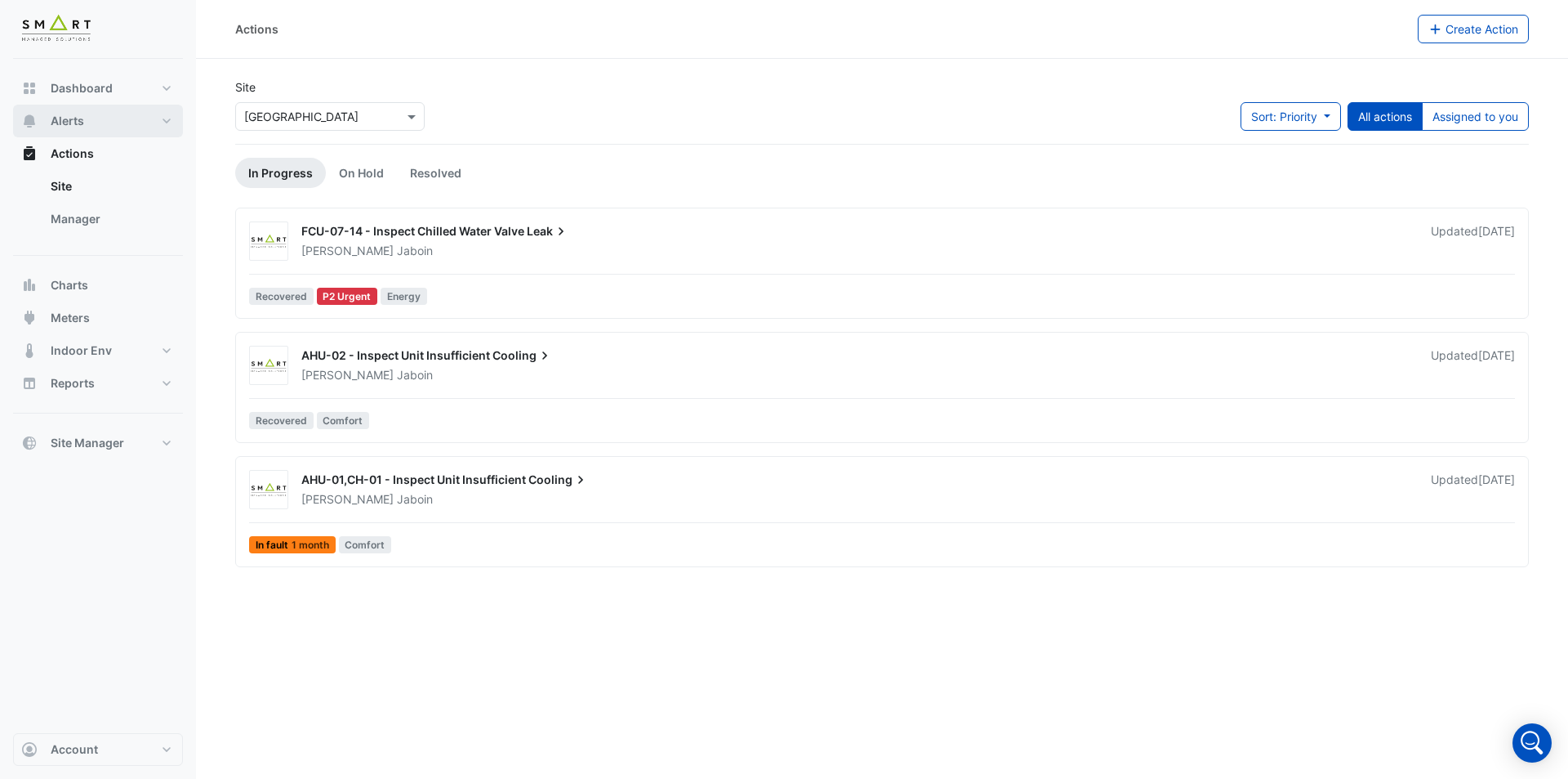
click at [150, 115] on button "Alerts" at bounding box center [98, 121] width 170 height 33
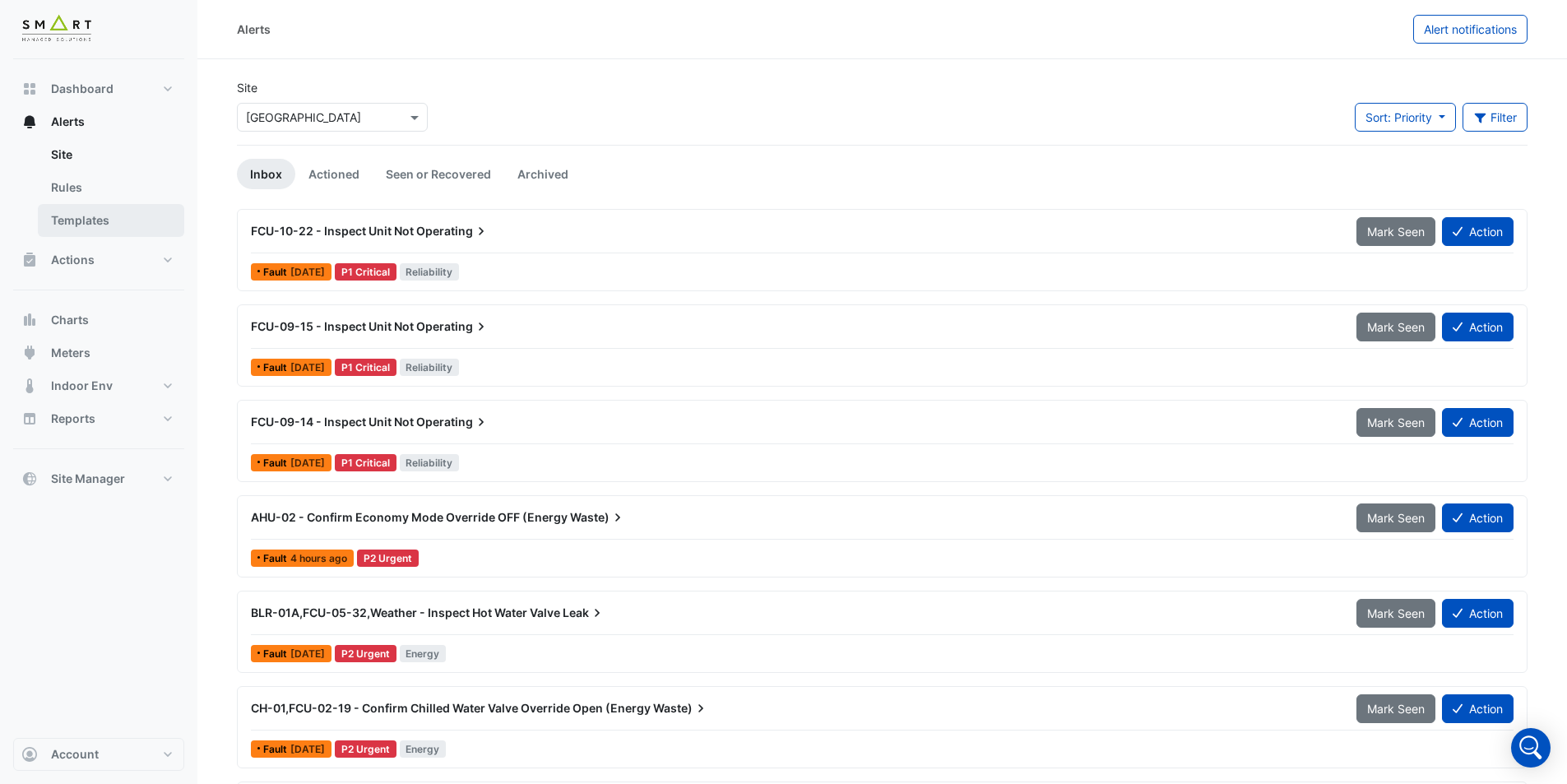
click at [136, 219] on link "Templates" at bounding box center [111, 220] width 147 height 33
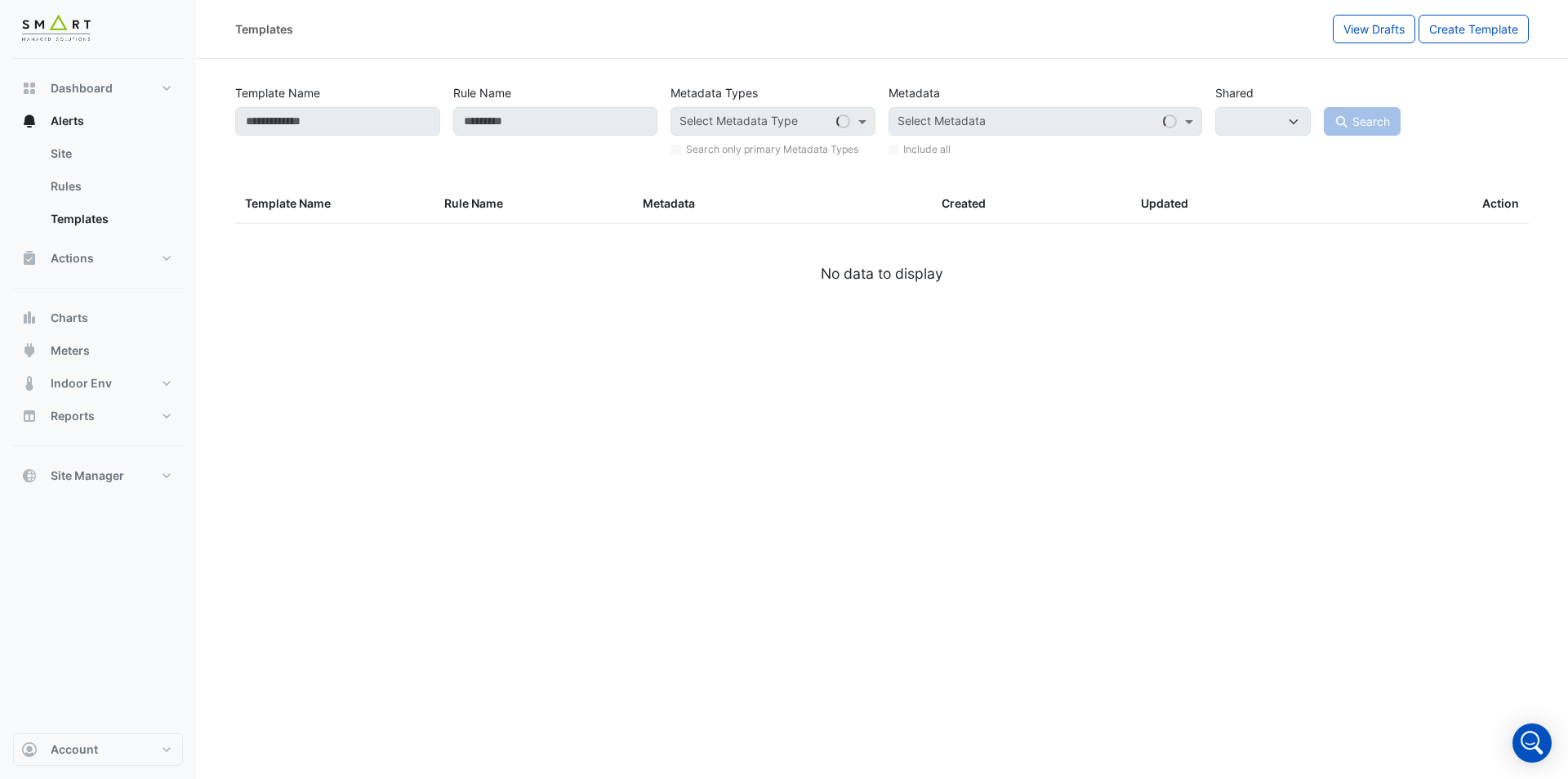
select select
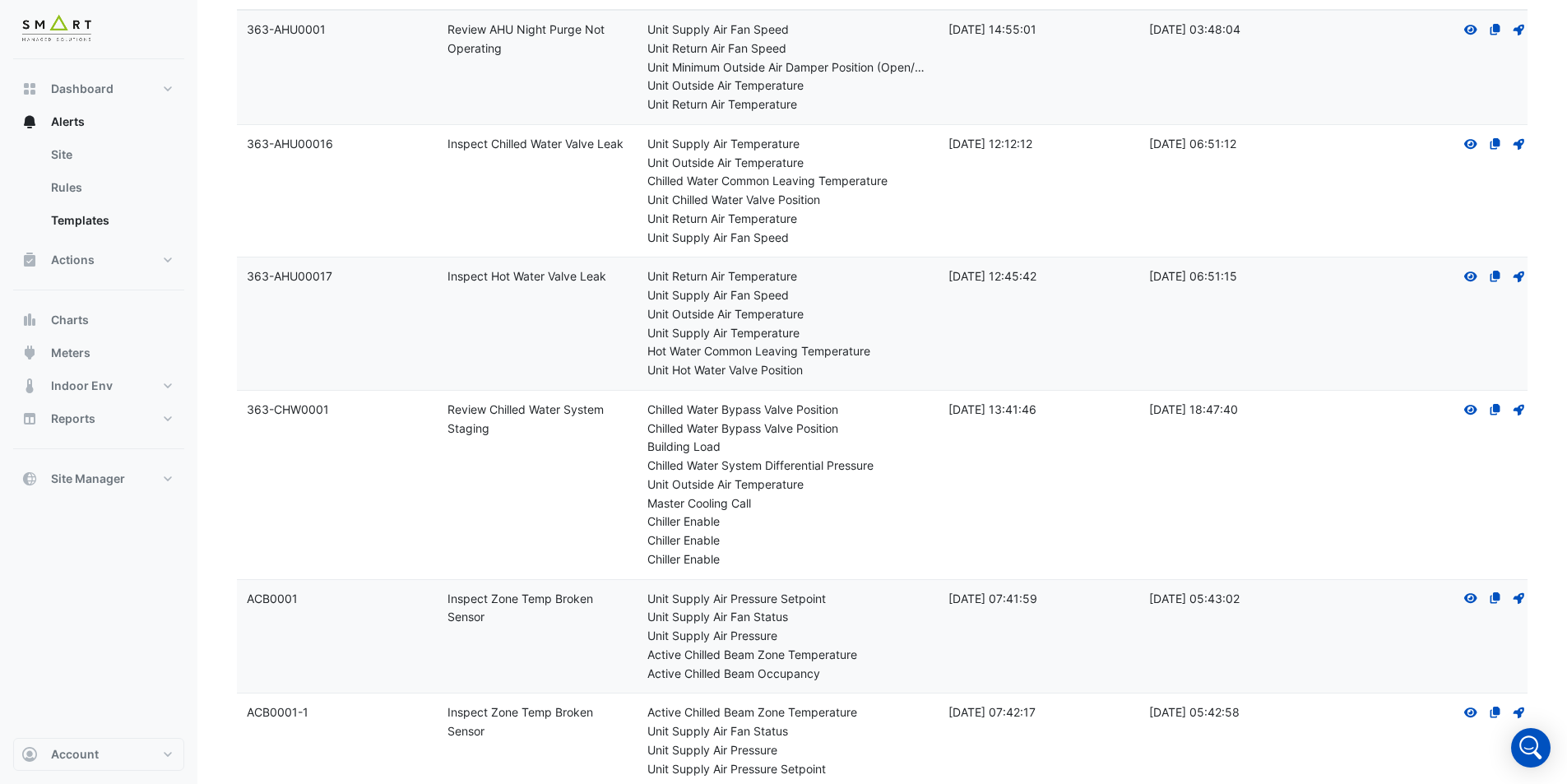
scroll to position [164, 0]
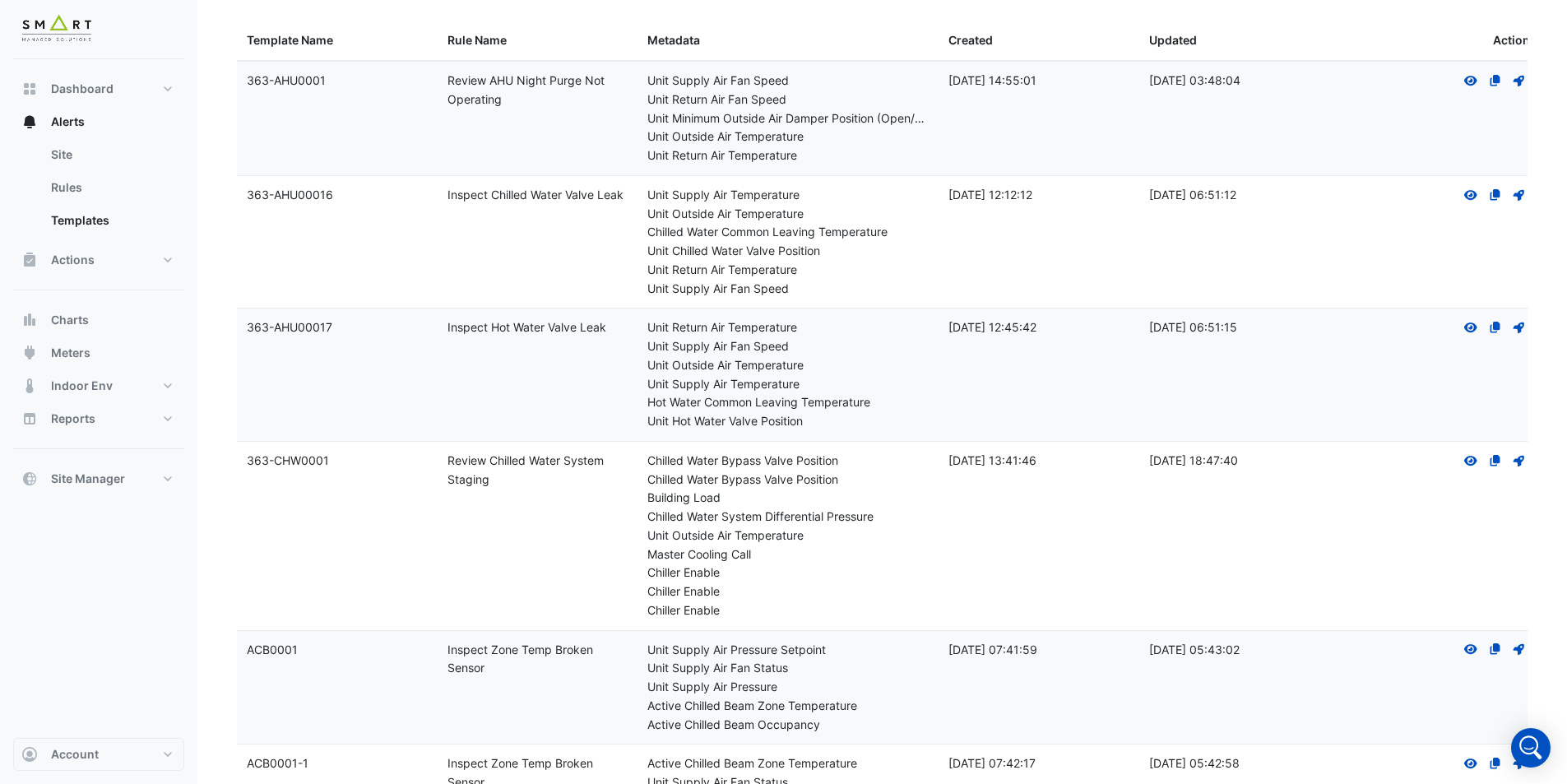
drag, startPoint x: 329, startPoint y: 82, endPoint x: 241, endPoint y: 75, distance: 88.3
click at [241, 72] on datatable-body-cell "Template Name: 363-AHU0001" at bounding box center [337, 118] width 201 height 114
click at [246, 83] on datatable-body-cell "Template Name: 363-AHU0001" at bounding box center [337, 118] width 201 height 114
click at [124, 91] on button "Dashboard" at bounding box center [99, 89] width 171 height 33
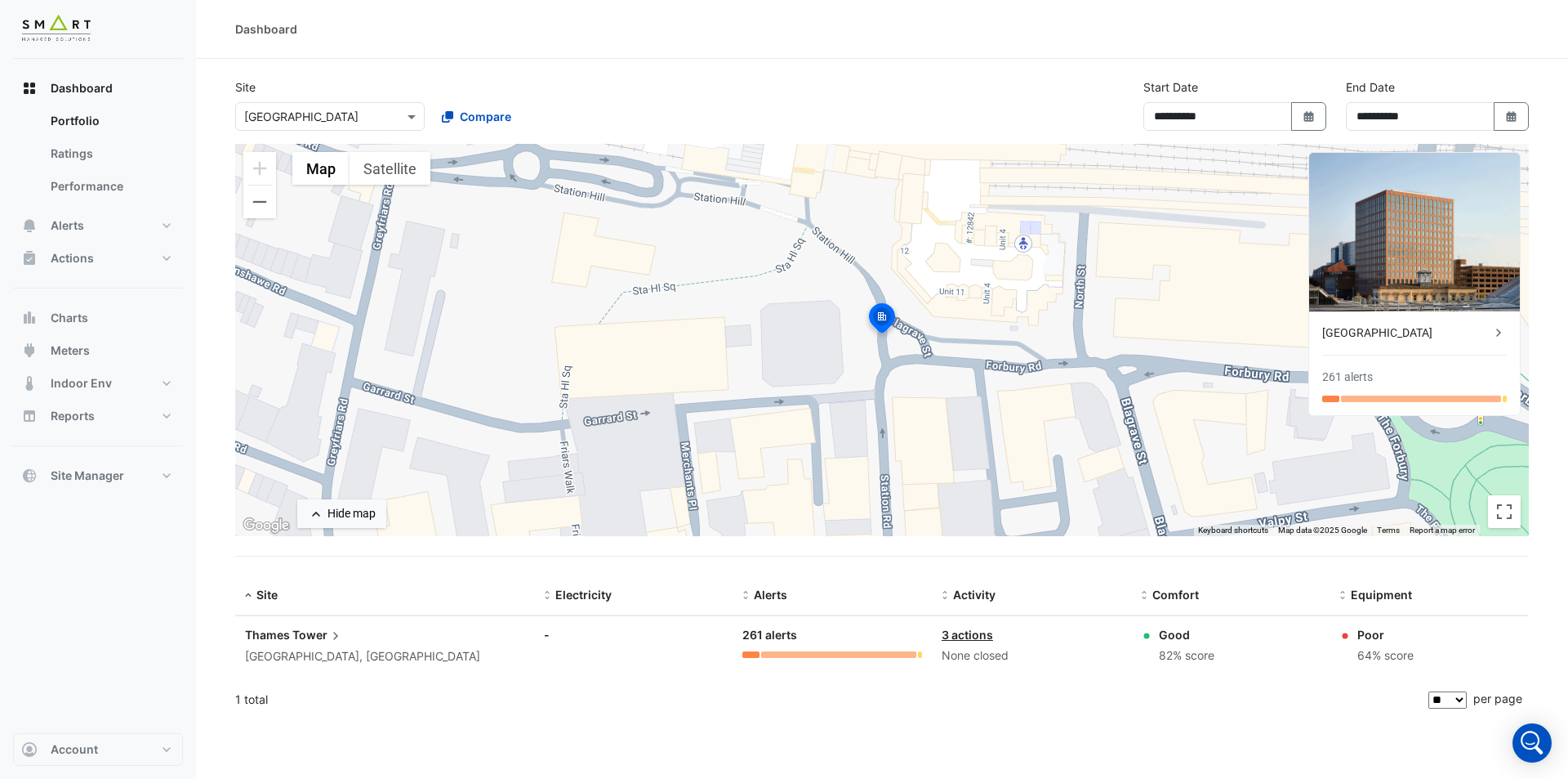
click at [920, 79] on div "**********" at bounding box center [882, 111] width 1314 height 66
click at [1531, 754] on icon "Open Intercom Messenger" at bounding box center [1531, 742] width 40 height 40
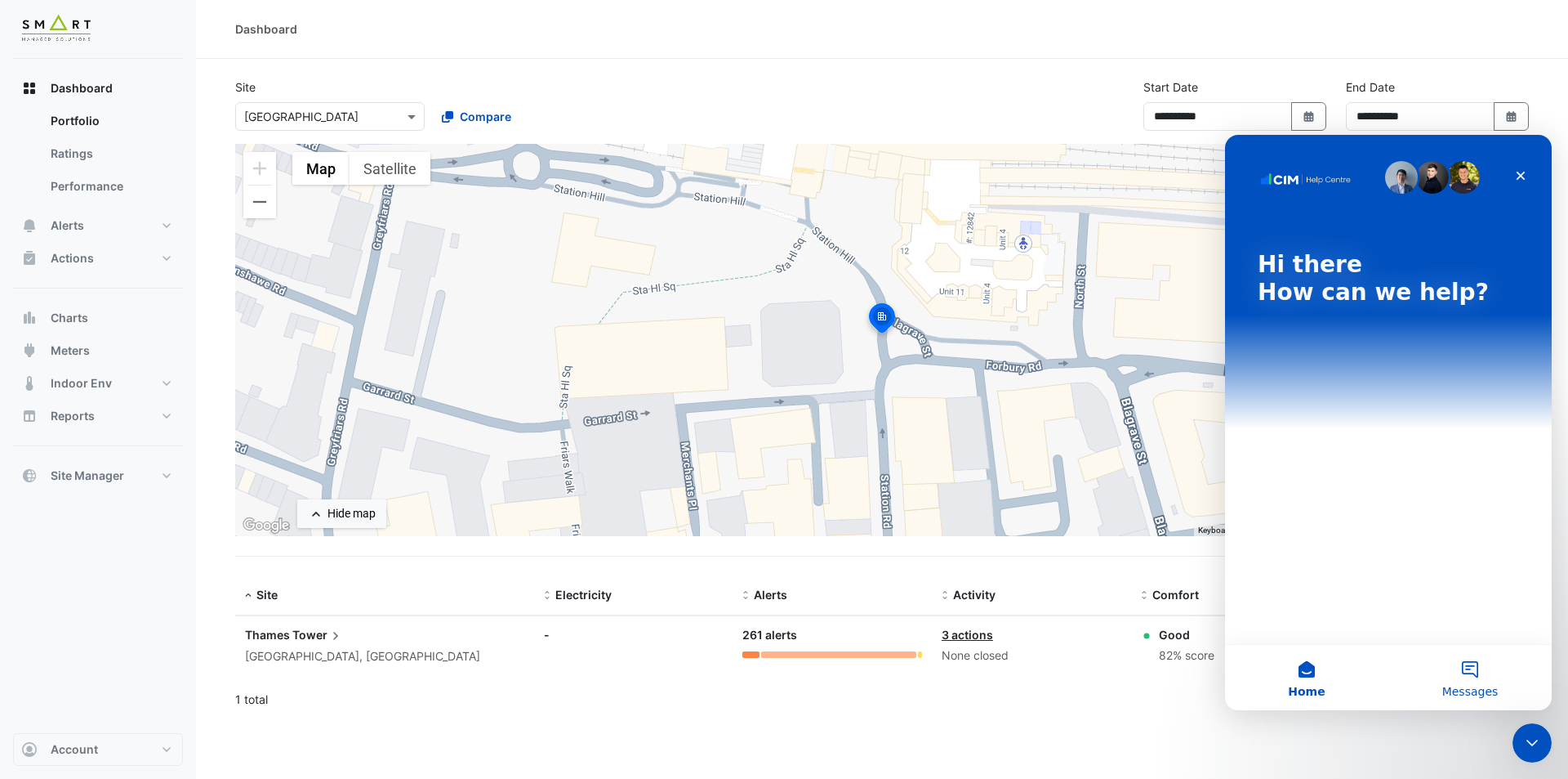
click at [1474, 659] on button "Messages" at bounding box center [1469, 678] width 163 height 66
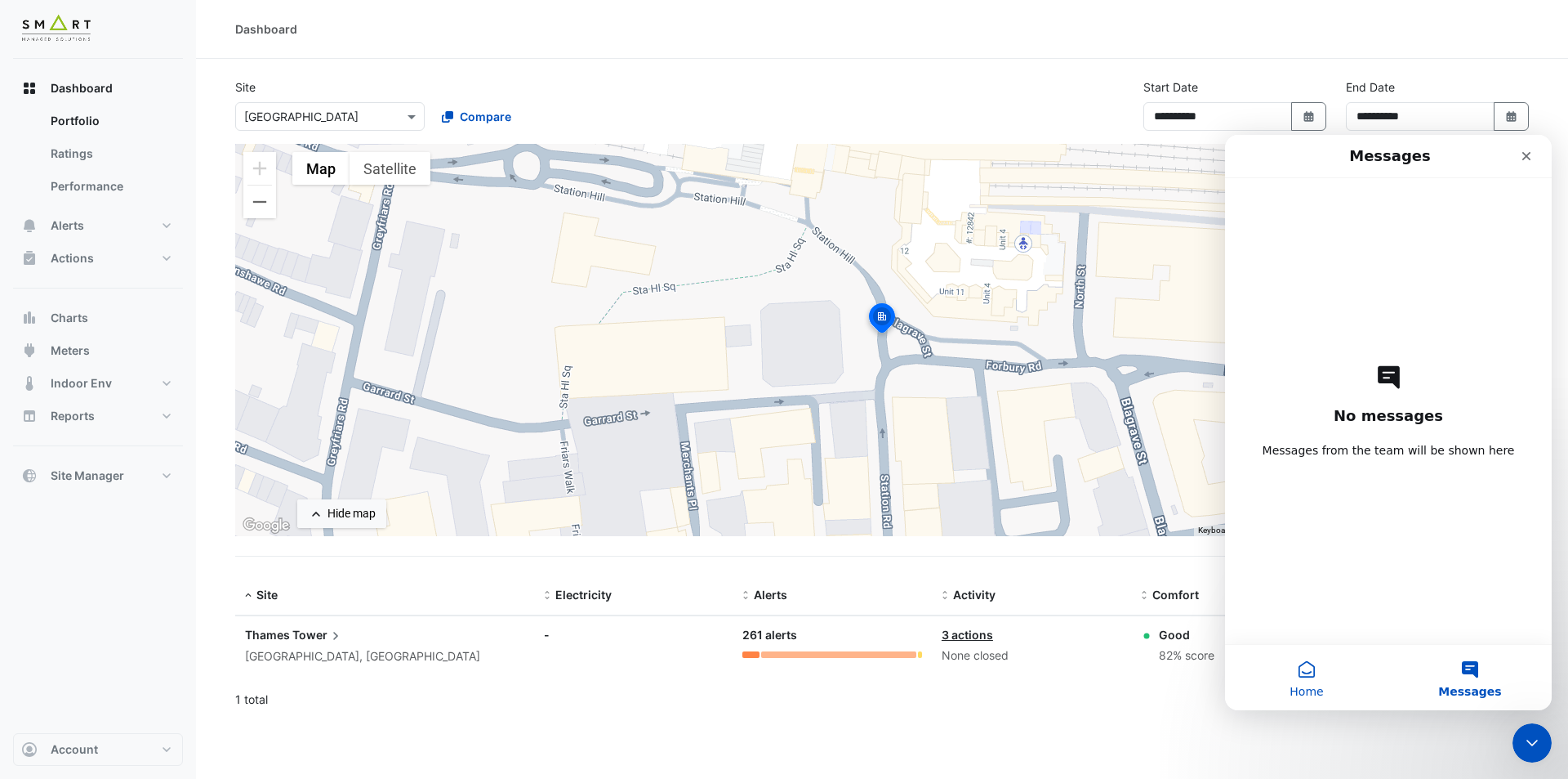
click at [1332, 684] on button "Home" at bounding box center [1306, 678] width 163 height 66
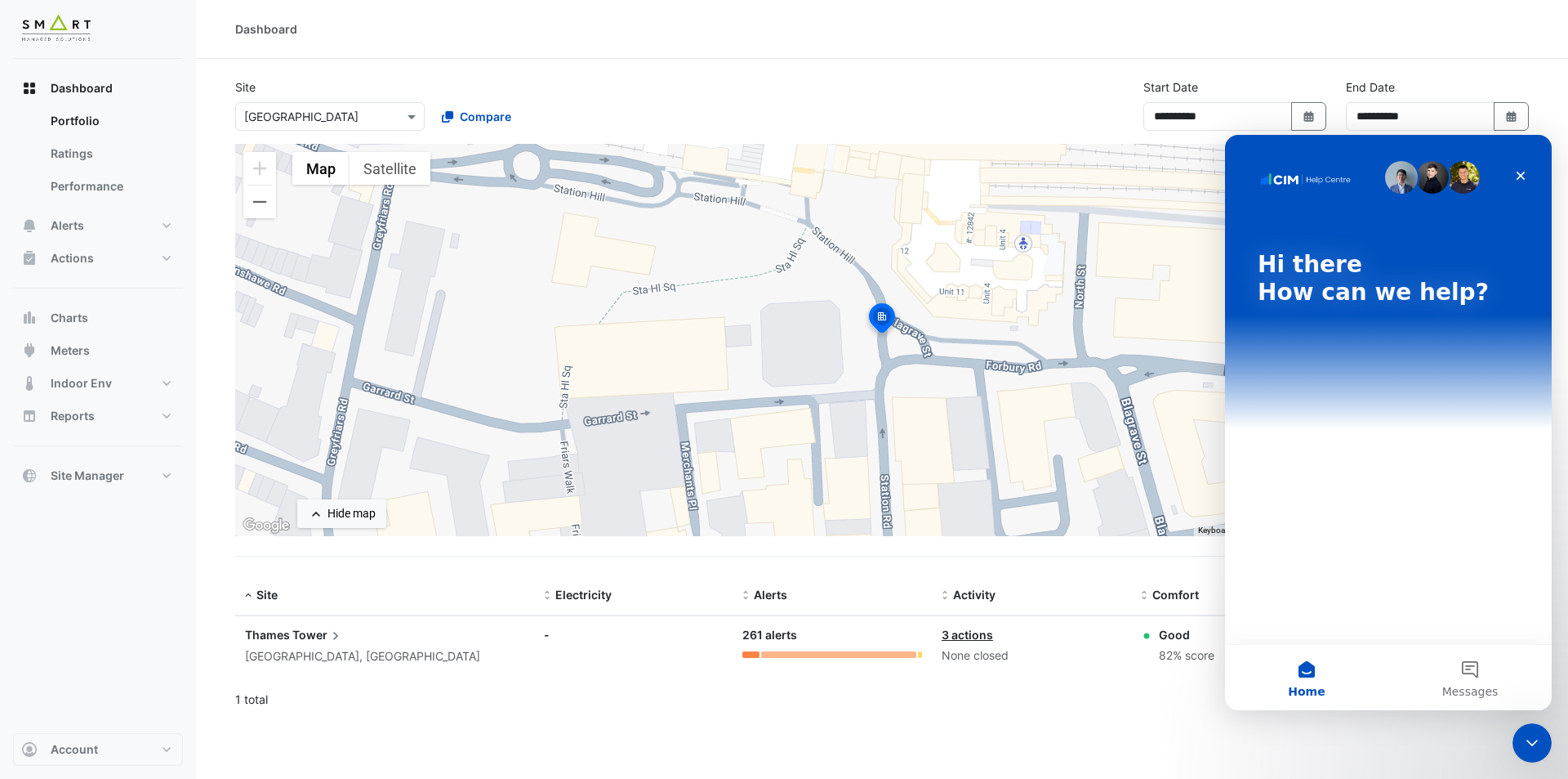
click at [1395, 274] on p "Hi there" at bounding box center [1388, 264] width 261 height 28
click at [1461, 622] on div "Hi there How can we help?" at bounding box center [1388, 390] width 327 height 509
drag, startPoint x: 1367, startPoint y: 364, endPoint x: 1357, endPoint y: 272, distance: 92.5
click at [1367, 363] on div "Hi there How can we help?" at bounding box center [1388, 282] width 294 height 294
click at [1357, 272] on p "Hi there" at bounding box center [1388, 264] width 261 height 28
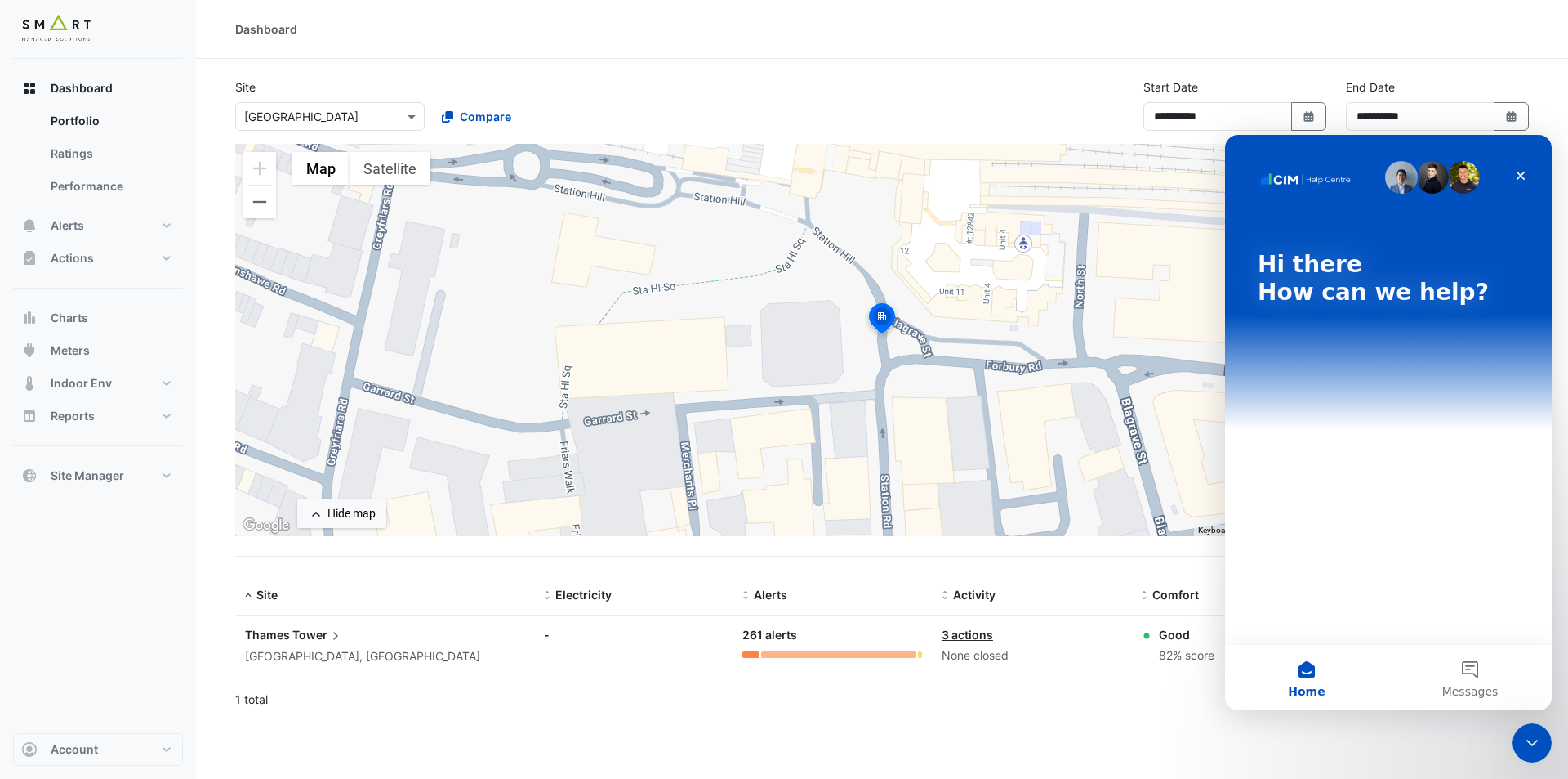
click at [1336, 309] on div "Hi there How can we help?" at bounding box center [1388, 282] width 294 height 294
click at [1455, 178] on img "Intercom messenger" at bounding box center [1463, 177] width 33 height 33
click at [1522, 176] on icon "Close" at bounding box center [1521, 175] width 9 height 9
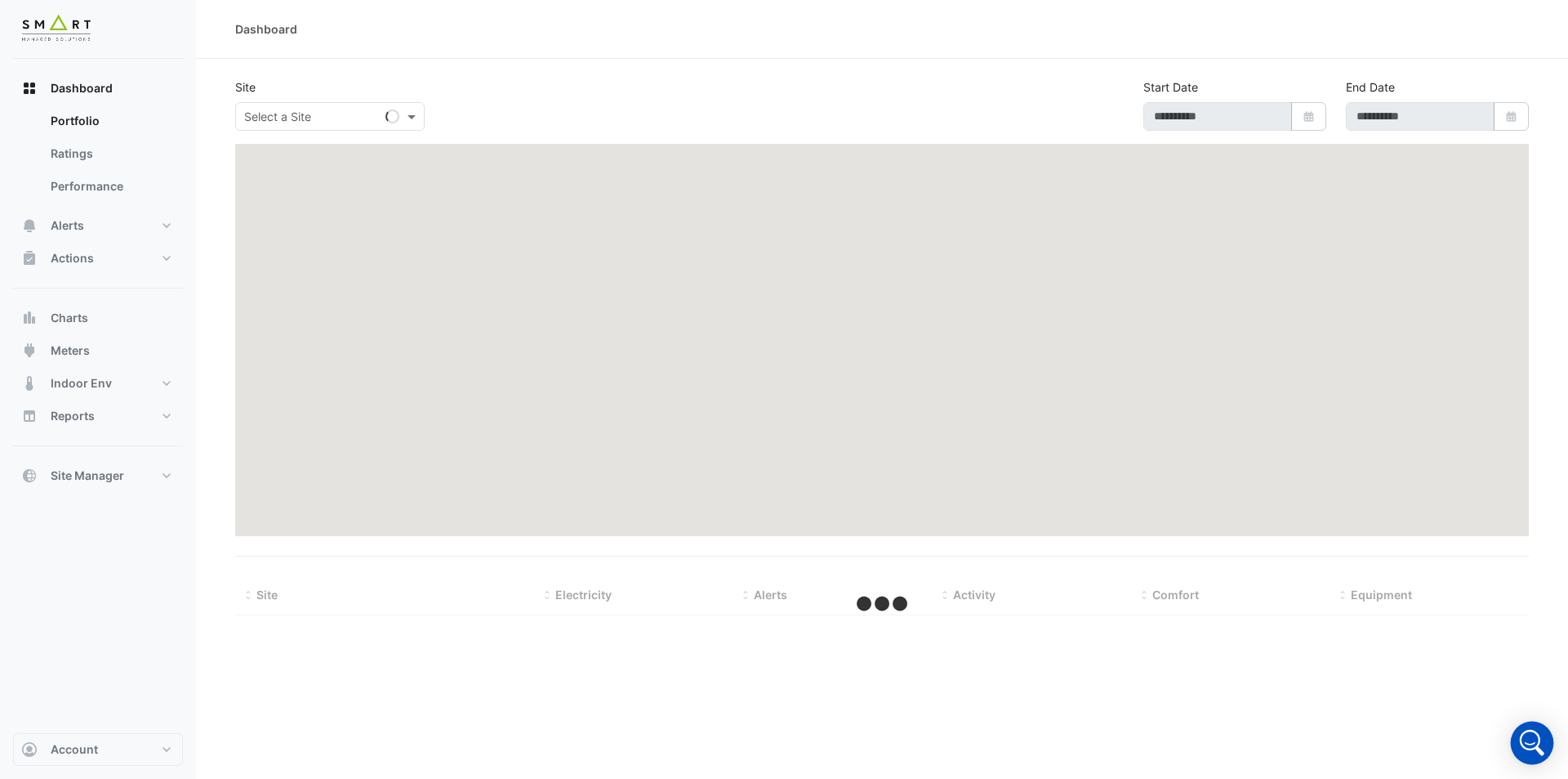
type input "**********"
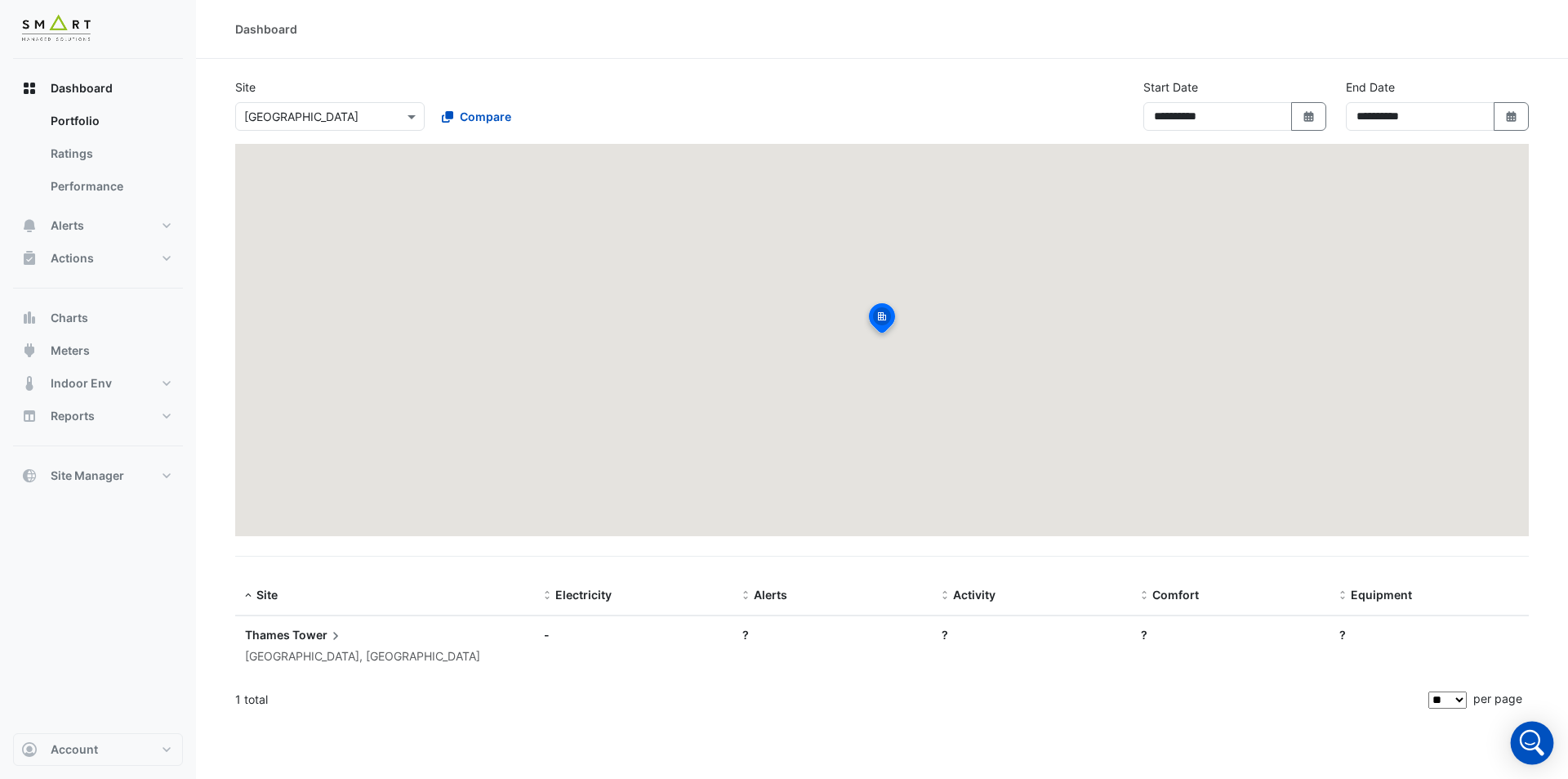
click at [1522, 740] on icon "Open Intercom Messenger" at bounding box center [1529, 739] width 20 height 20
